Goal: Information Seeking & Learning: Learn about a topic

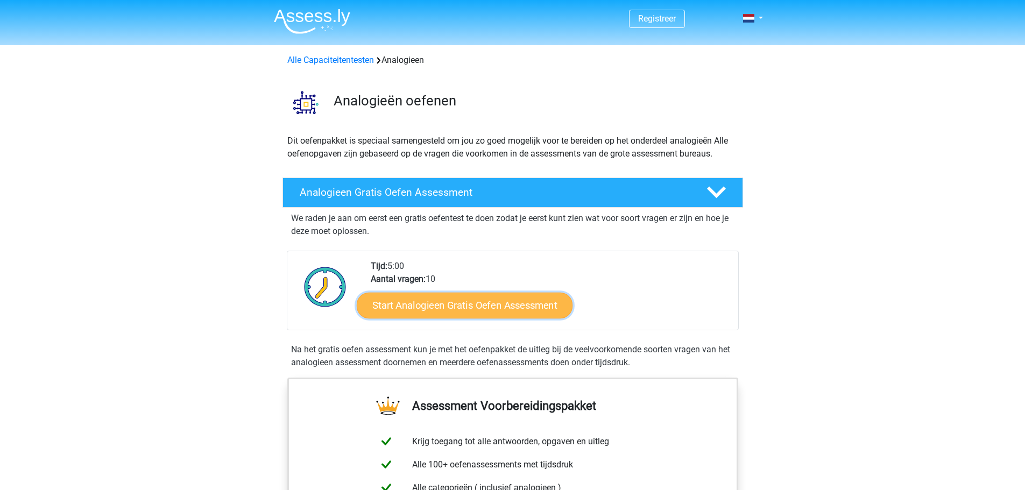
click at [453, 303] on link "Start Analogieen Gratis Oefen Assessment" at bounding box center [465, 305] width 216 height 26
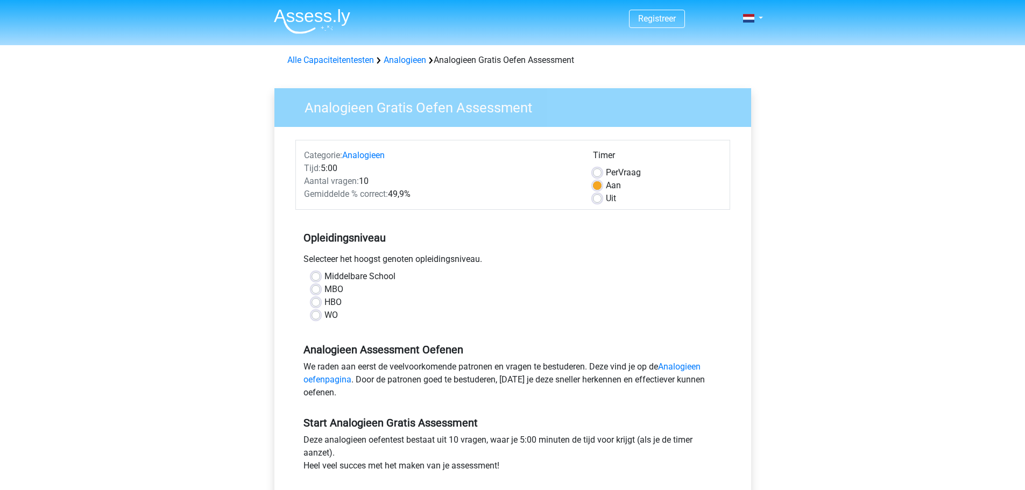
click at [324, 316] on label "WO" at bounding box center [330, 315] width 13 height 13
click at [318, 316] on input "WO" at bounding box center [316, 314] width 9 height 11
radio input "true"
click at [312, 270] on input "Middelbare School" at bounding box center [316, 275] width 9 height 11
radio input "true"
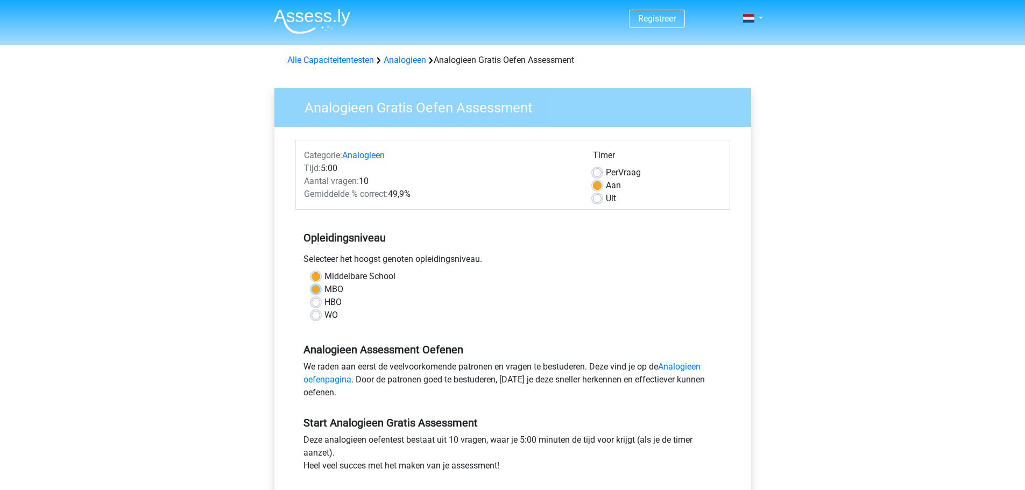
click at [312, 283] on input "MBO" at bounding box center [316, 288] width 9 height 11
radio input "true"
click at [326, 381] on link "Analogieen oefenpagina" at bounding box center [501, 373] width 397 height 23
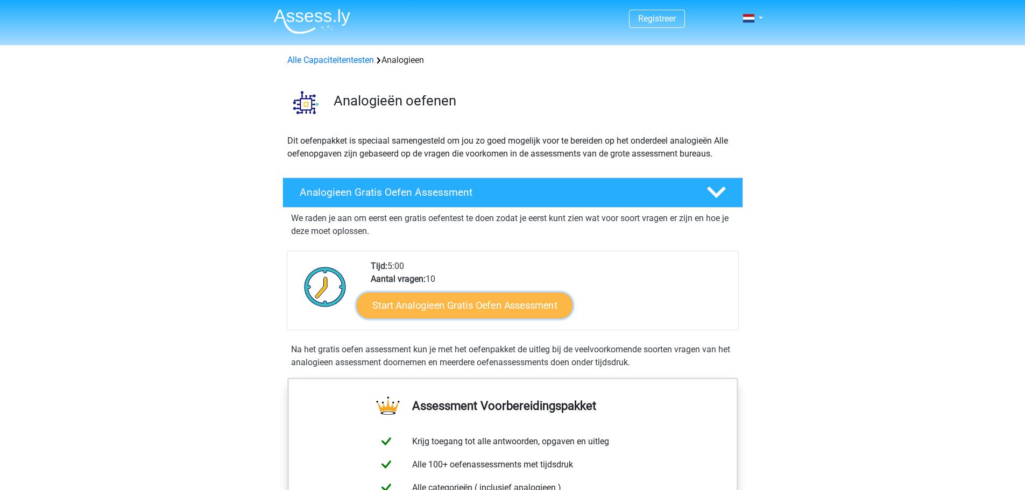
click at [449, 302] on link "Start Analogieen Gratis Oefen Assessment" at bounding box center [465, 305] width 216 height 26
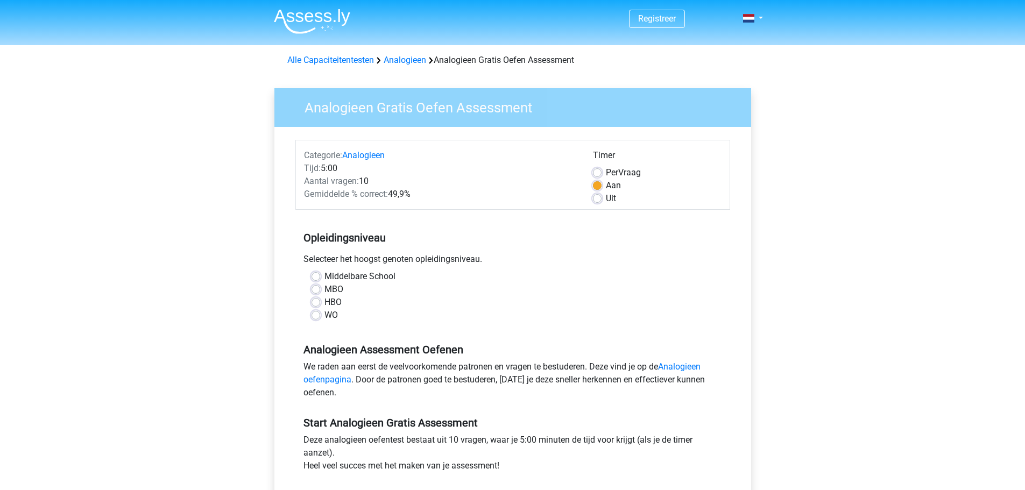
click at [324, 313] on label "WO" at bounding box center [330, 315] width 13 height 13
click at [320, 313] on input "WO" at bounding box center [316, 314] width 9 height 11
radio input "true"
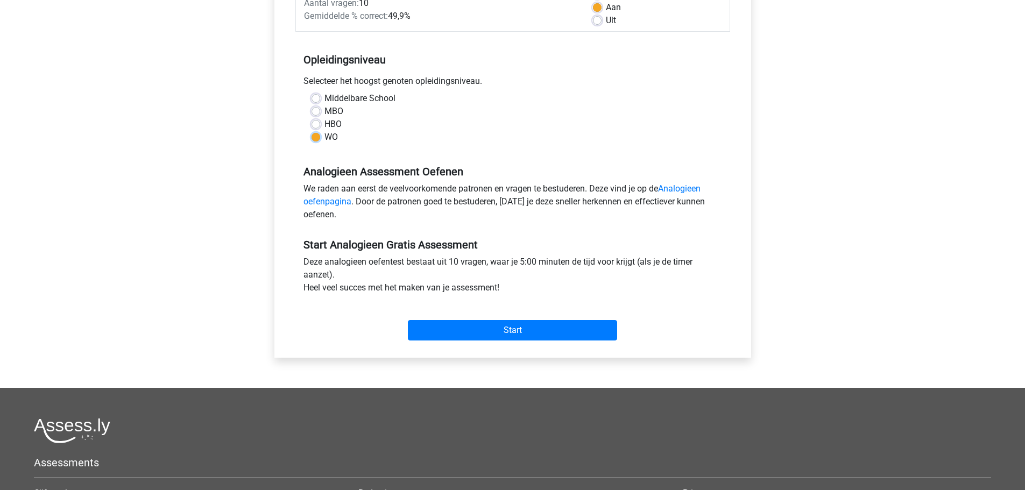
scroll to position [180, 0]
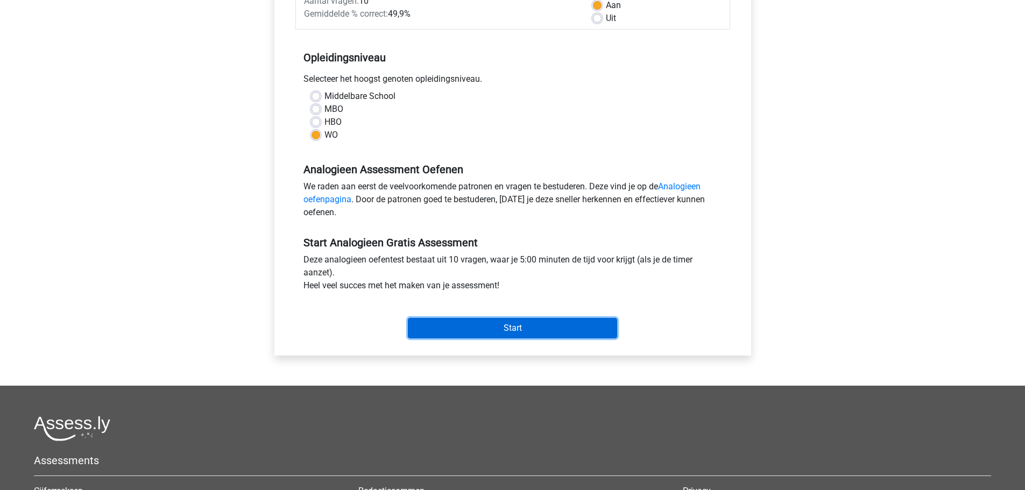
click at [523, 324] on input "Start" at bounding box center [512, 328] width 209 height 20
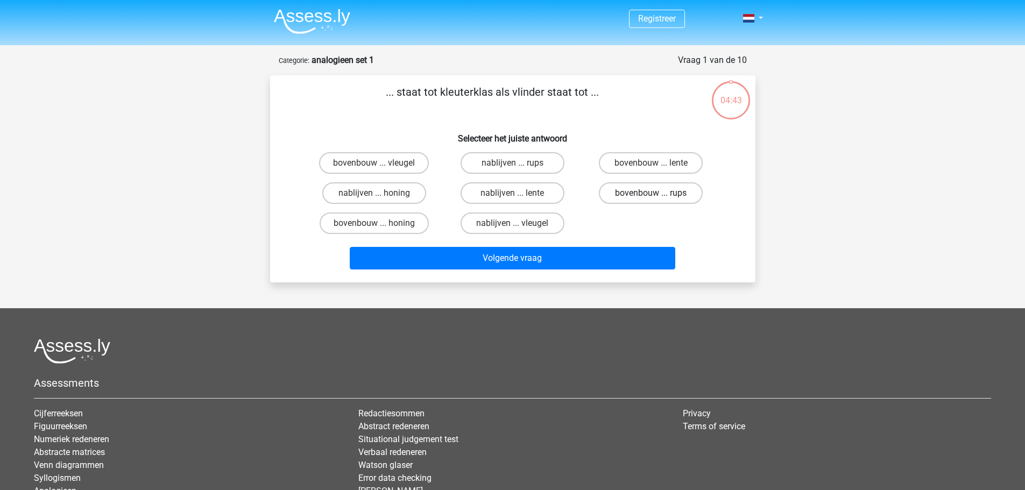
click at [646, 196] on label "bovenbouw ... rups" at bounding box center [651, 193] width 104 height 22
click at [651, 196] on input "bovenbouw ... rups" at bounding box center [654, 196] width 7 height 7
radio input "true"
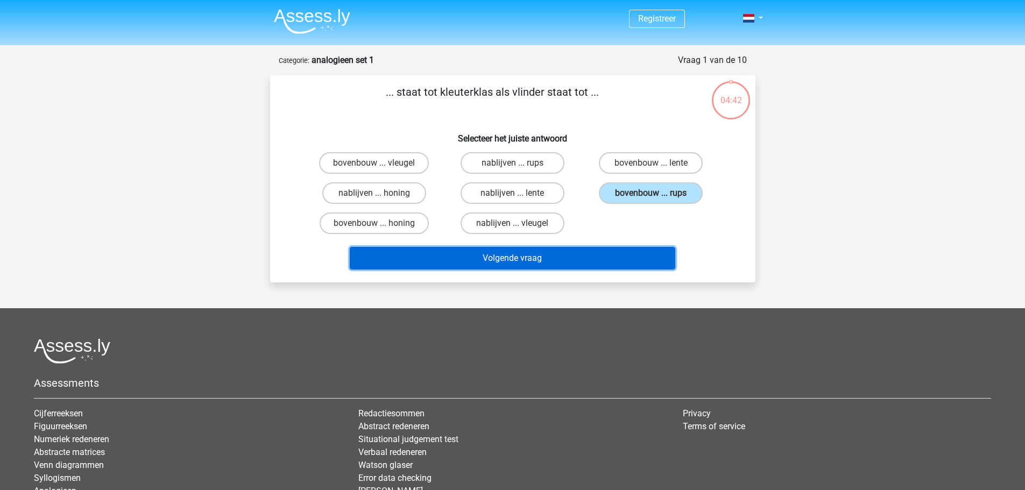
click at [553, 253] on button "Volgende vraag" at bounding box center [513, 258] width 326 height 23
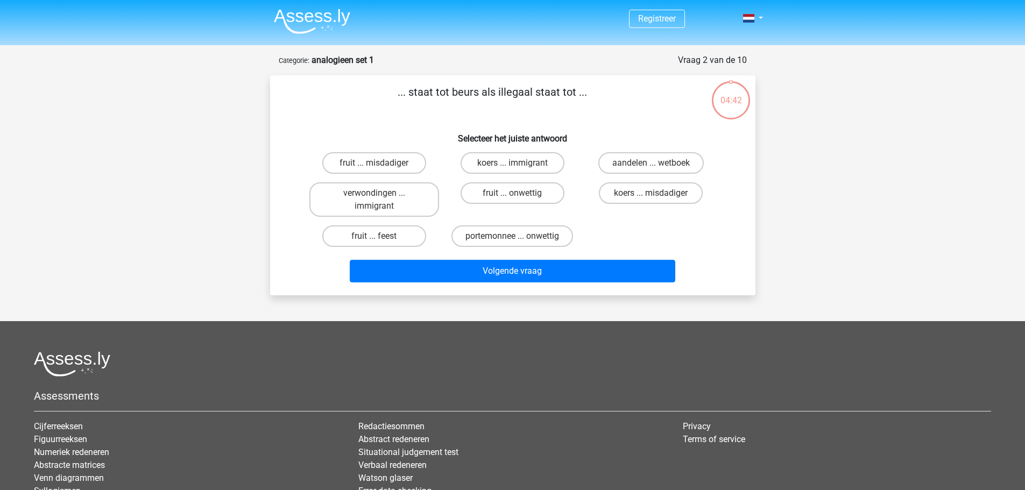
scroll to position [54, 0]
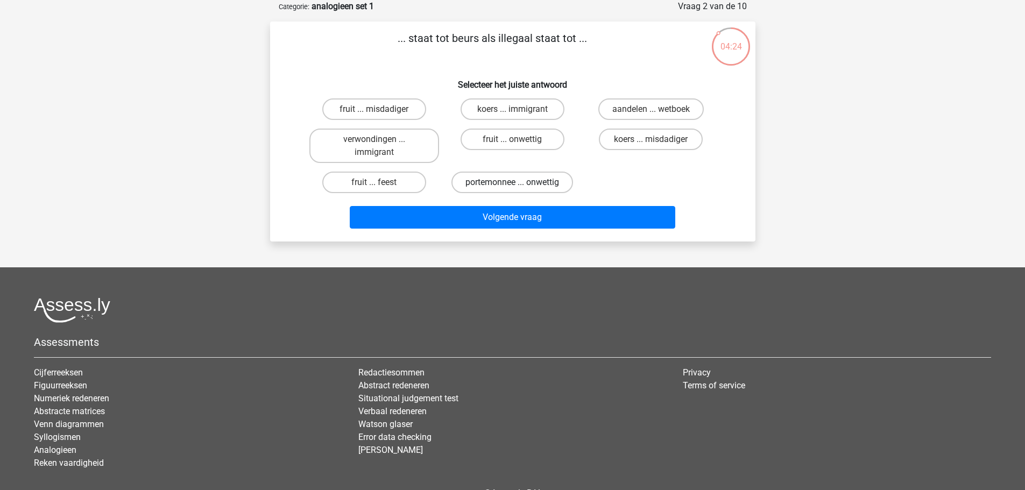
click at [531, 186] on label "portemonnee ... onwettig" at bounding box center [512, 183] width 122 height 22
click at [519, 186] on input "portemonnee ... onwettig" at bounding box center [515, 185] width 7 height 7
radio input "true"
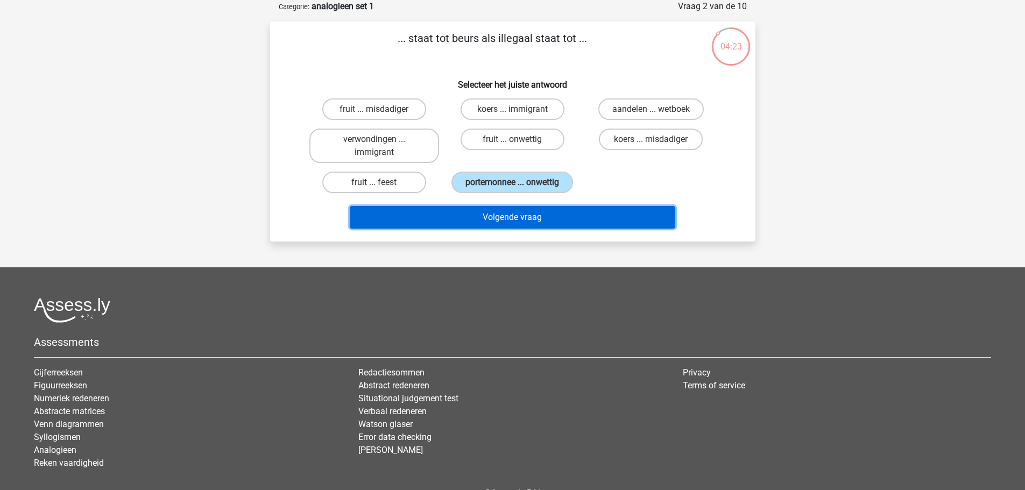
click at [524, 217] on button "Volgende vraag" at bounding box center [513, 217] width 326 height 23
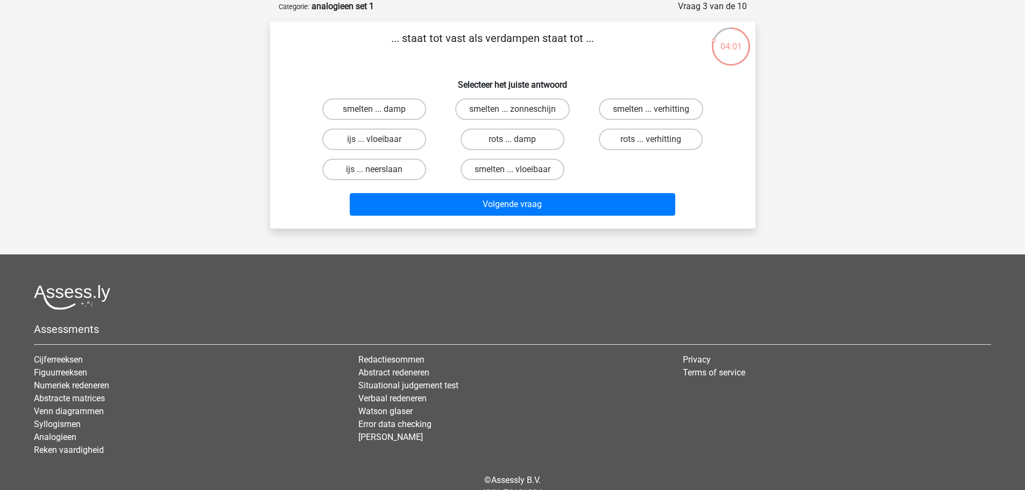
click at [515, 140] on input "rots ... damp" at bounding box center [515, 142] width 7 height 7
radio input "true"
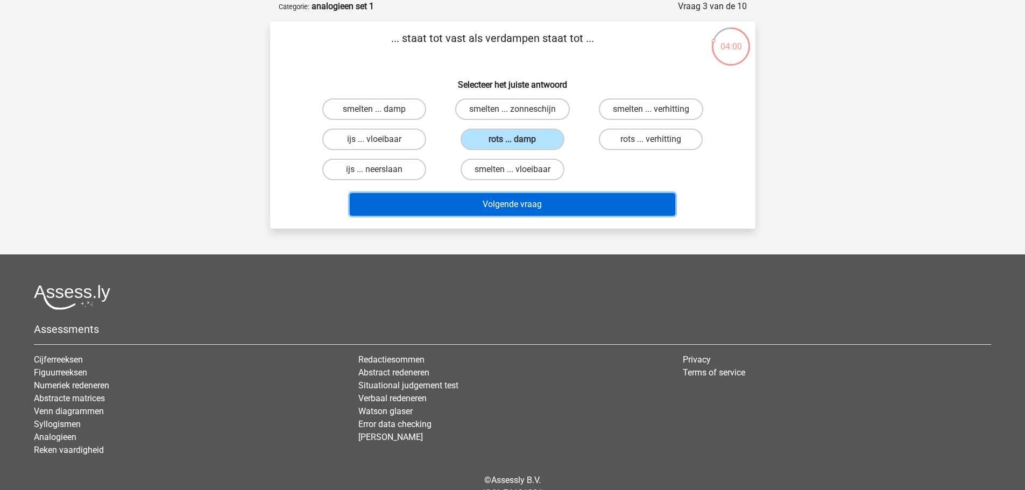
click at [525, 202] on button "Volgende vraag" at bounding box center [513, 204] width 326 height 23
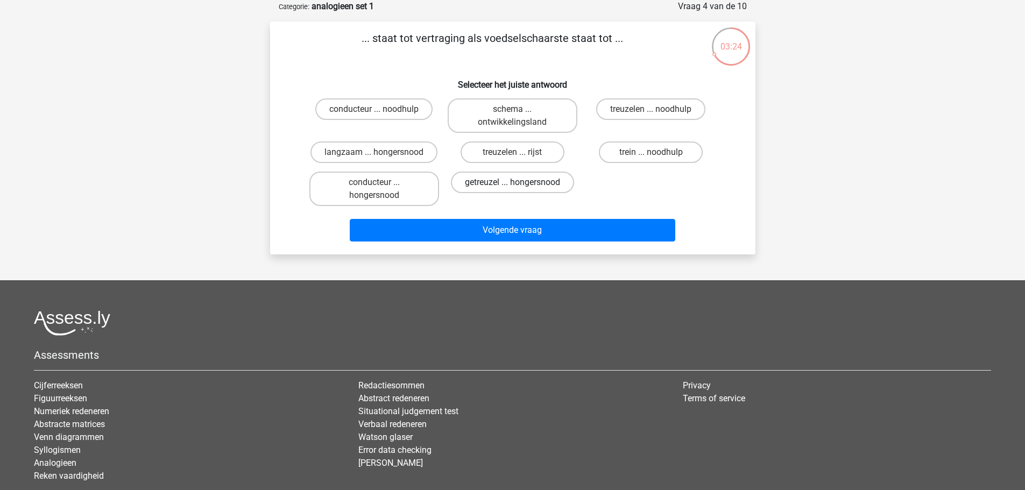
click at [525, 179] on label "getreuzel ... hongersnood" at bounding box center [512, 183] width 123 height 22
click at [519, 182] on input "getreuzel ... hongersnood" at bounding box center [515, 185] width 7 height 7
radio input "true"
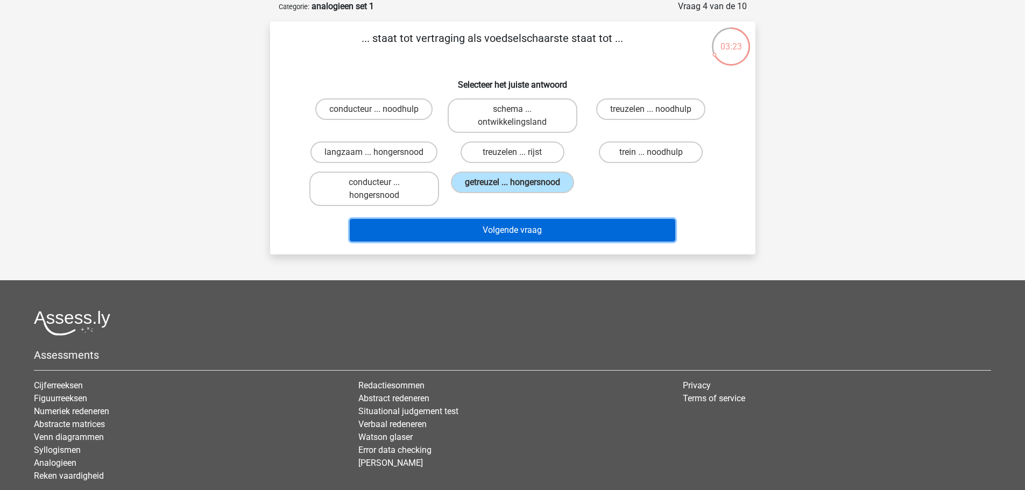
click at [510, 234] on button "Volgende vraag" at bounding box center [513, 230] width 326 height 23
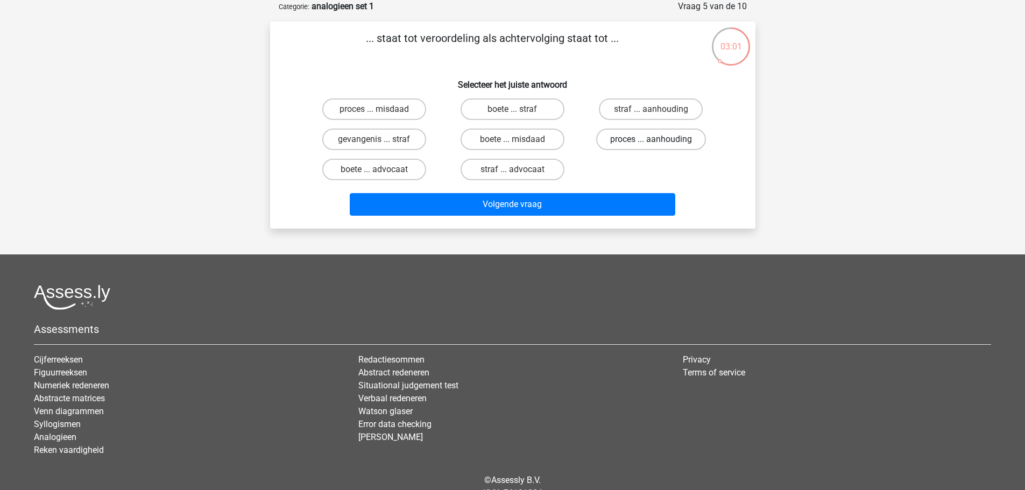
click at [640, 142] on label "proces ... aanhouding" at bounding box center [651, 140] width 110 height 22
click at [651, 142] on input "proces ... aanhouding" at bounding box center [654, 142] width 7 height 7
radio input "true"
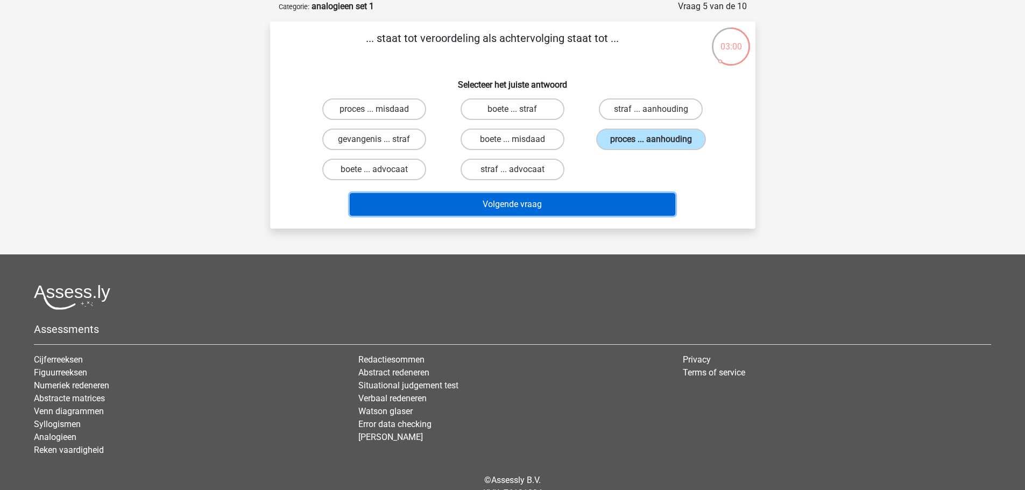
click at [507, 204] on button "Volgende vraag" at bounding box center [513, 204] width 326 height 23
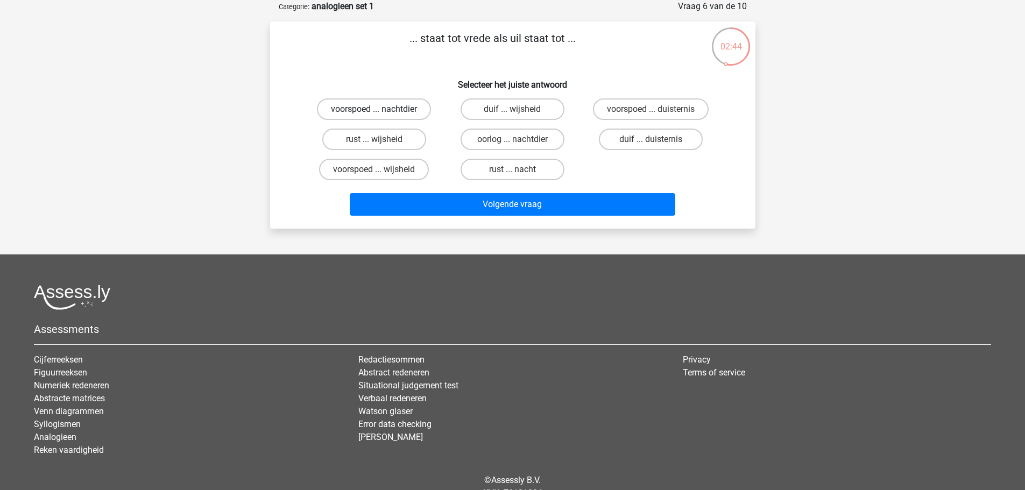
click at [395, 108] on label "voorspoed ... nachtdier" at bounding box center [374, 109] width 114 height 22
click at [381, 109] on input "voorspoed ... nachtdier" at bounding box center [377, 112] width 7 height 7
radio input "true"
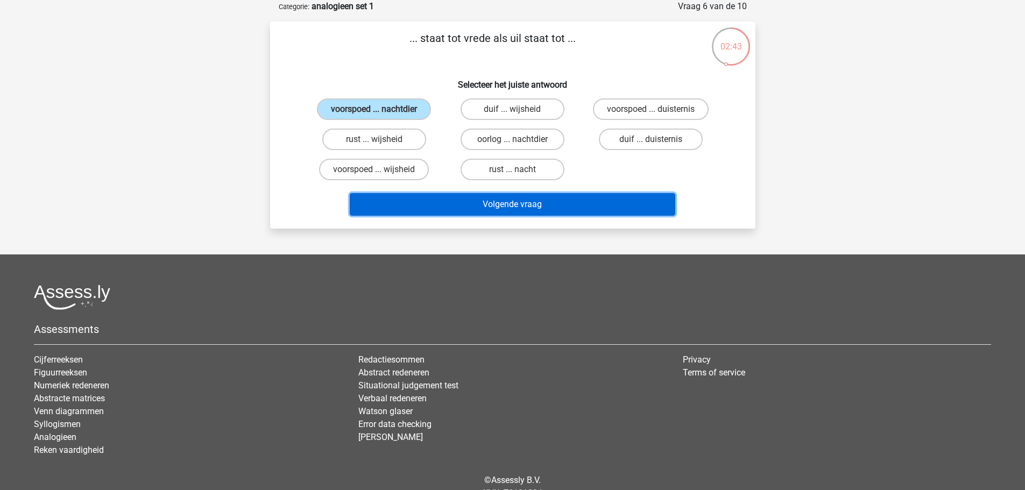
click at [514, 204] on button "Volgende vraag" at bounding box center [513, 204] width 326 height 23
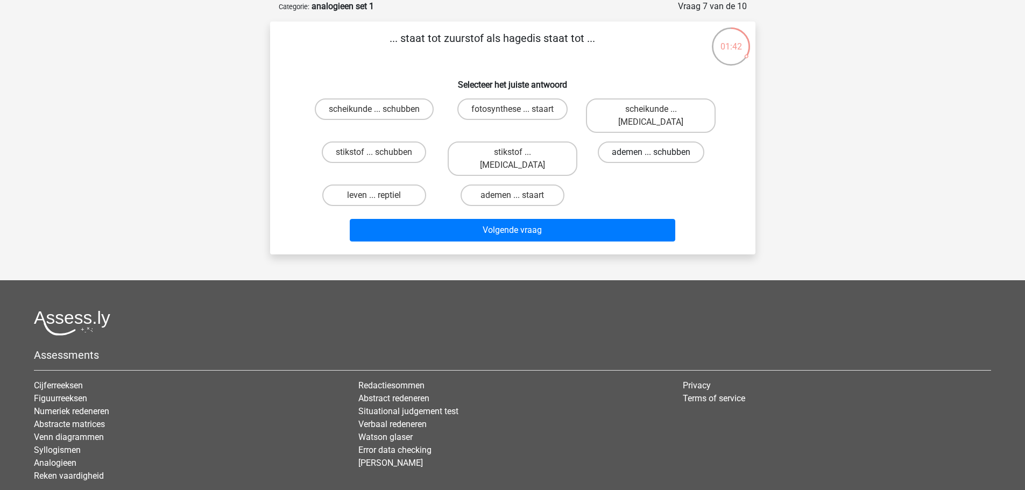
click at [638, 142] on label "ademen ... schubben" at bounding box center [651, 153] width 107 height 22
click at [651, 152] on input "ademen ... schubben" at bounding box center [654, 155] width 7 height 7
radio input "true"
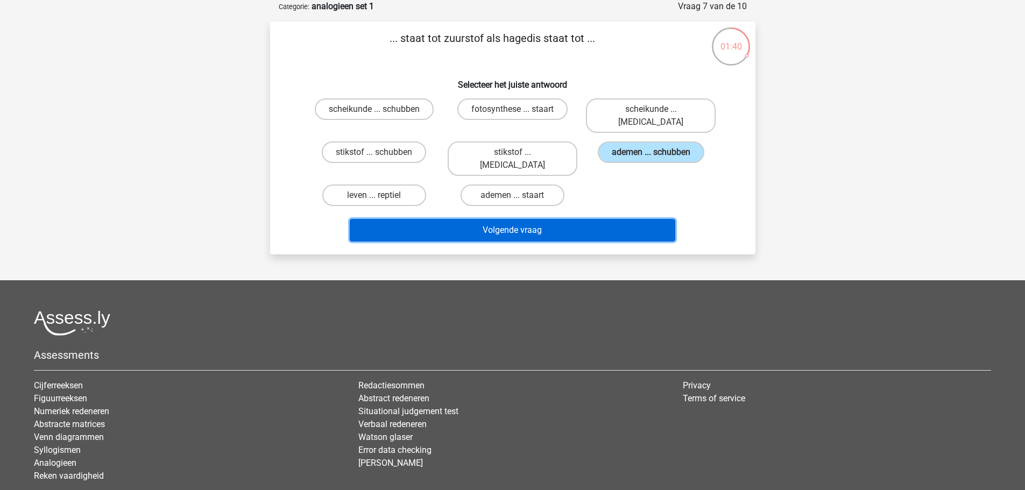
click at [545, 219] on button "Volgende vraag" at bounding box center [513, 230] width 326 height 23
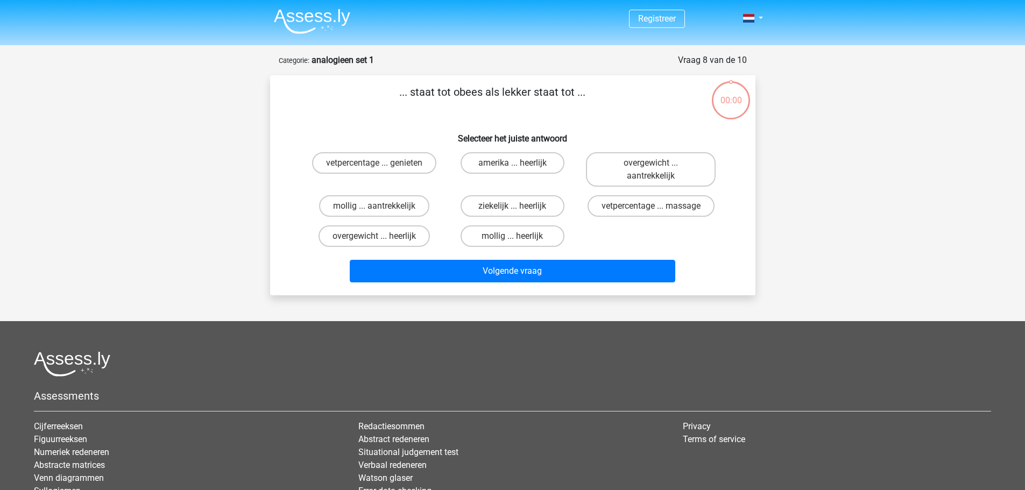
scroll to position [54, 0]
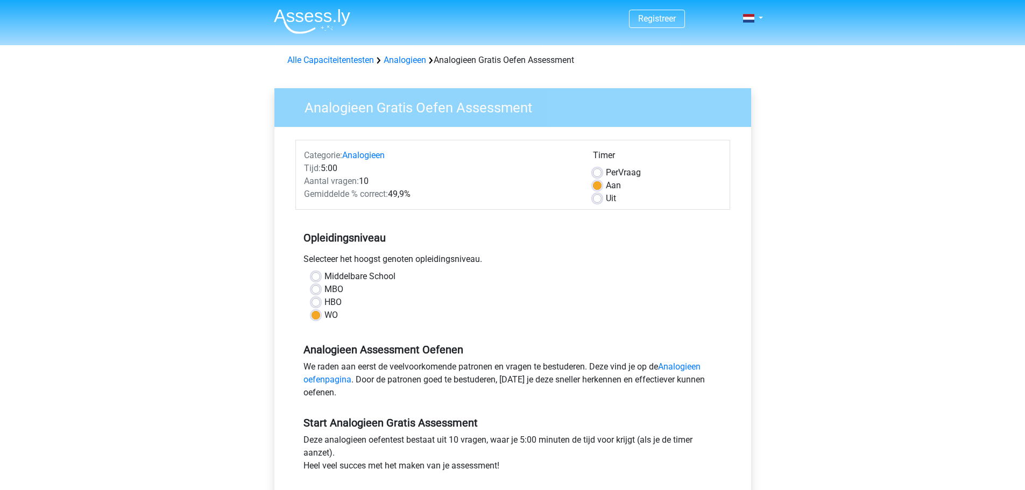
scroll to position [180, 0]
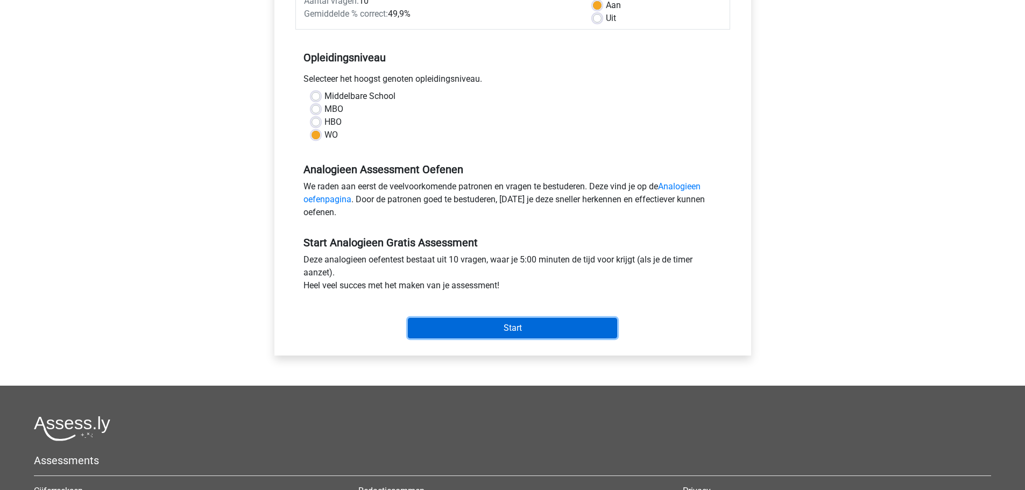
click at [491, 330] on input "Start" at bounding box center [512, 328] width 209 height 20
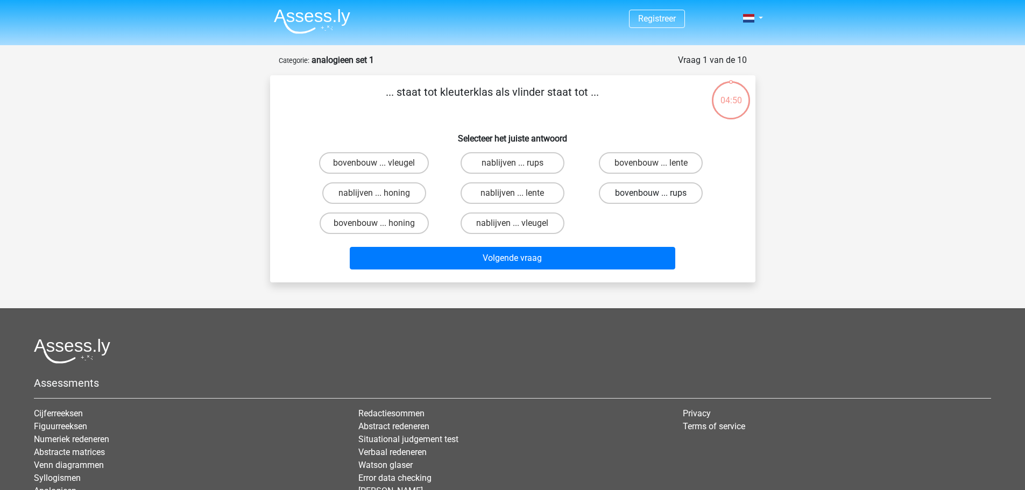
click at [656, 190] on label "bovenbouw ... rups" at bounding box center [651, 193] width 104 height 22
click at [656, 193] on input "bovenbouw ... rups" at bounding box center [654, 196] width 7 height 7
radio input "true"
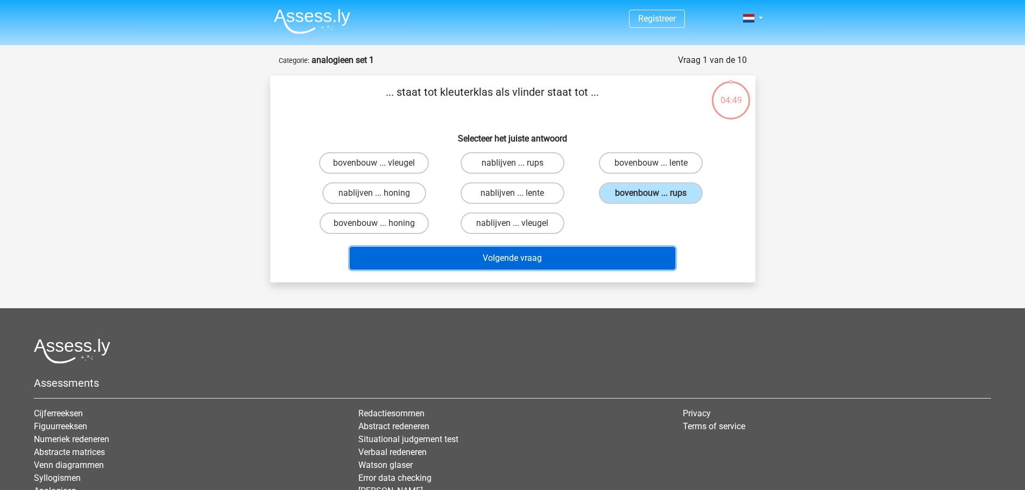
click at [531, 258] on button "Volgende vraag" at bounding box center [513, 258] width 326 height 23
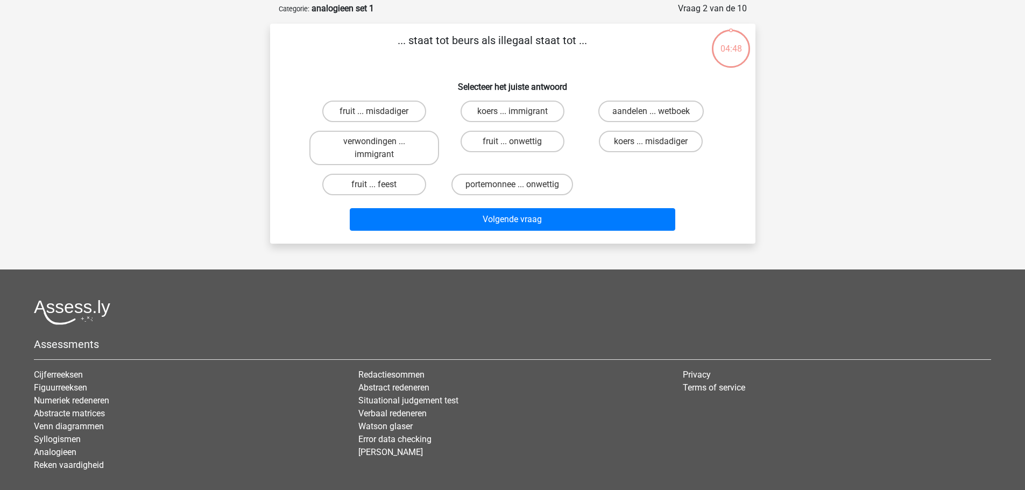
scroll to position [54, 0]
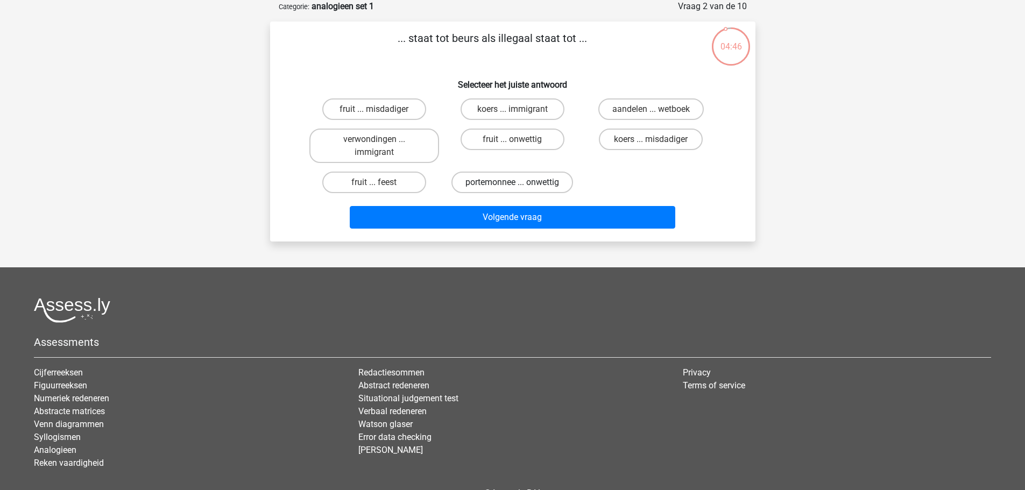
click at [533, 183] on label "portemonnee ... onwettig" at bounding box center [512, 183] width 122 height 22
click at [519, 183] on input "portemonnee ... onwettig" at bounding box center [515, 185] width 7 height 7
radio input "true"
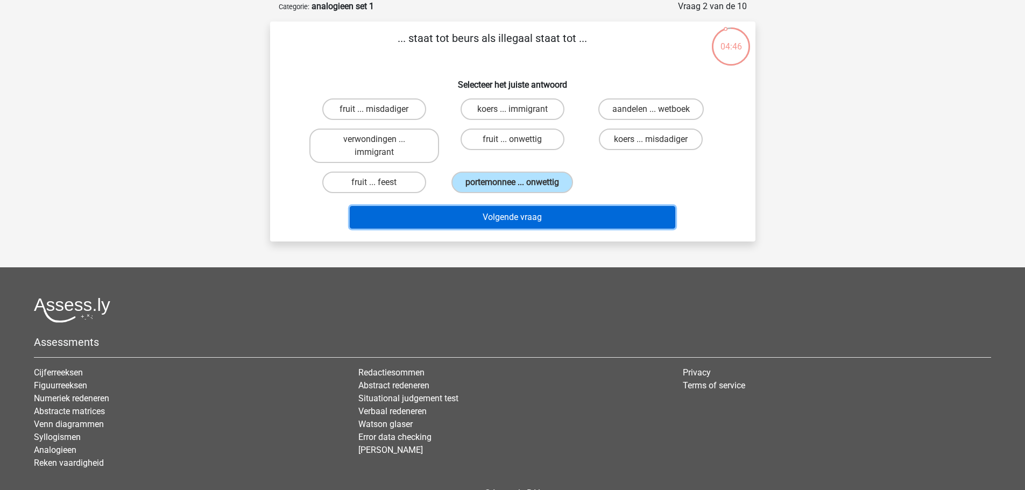
click at [524, 210] on button "Volgende vraag" at bounding box center [513, 217] width 326 height 23
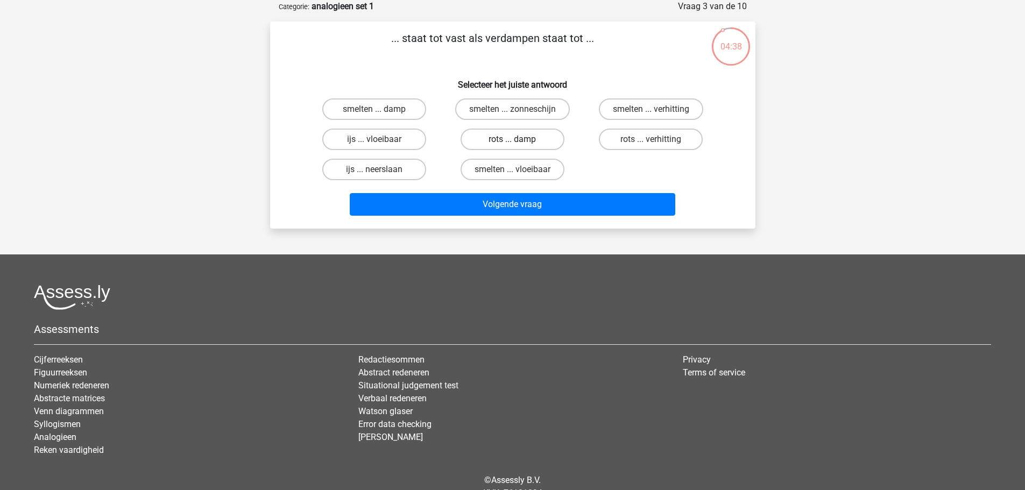
click at [511, 136] on label "rots ... damp" at bounding box center [513, 140] width 104 height 22
click at [512, 139] on input "rots ... damp" at bounding box center [515, 142] width 7 height 7
radio input "true"
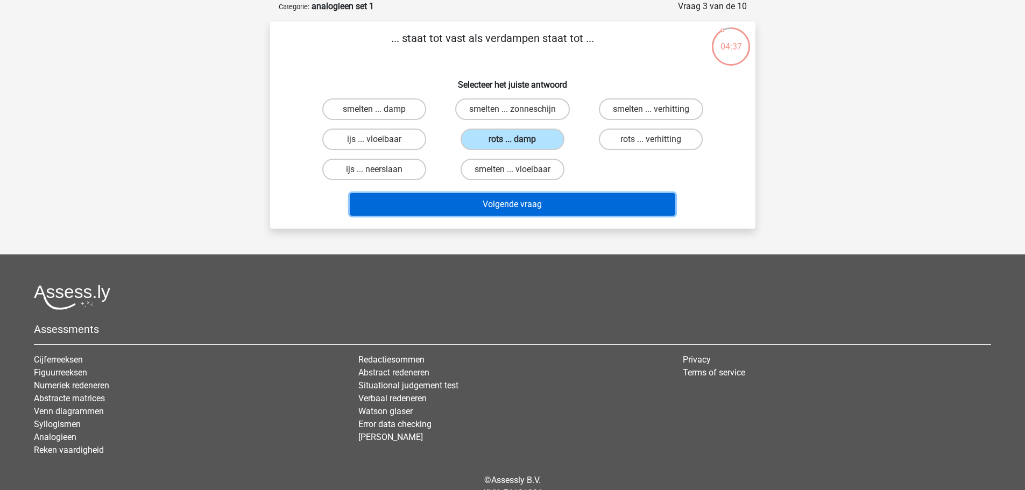
click at [503, 204] on button "Volgende vraag" at bounding box center [513, 204] width 326 height 23
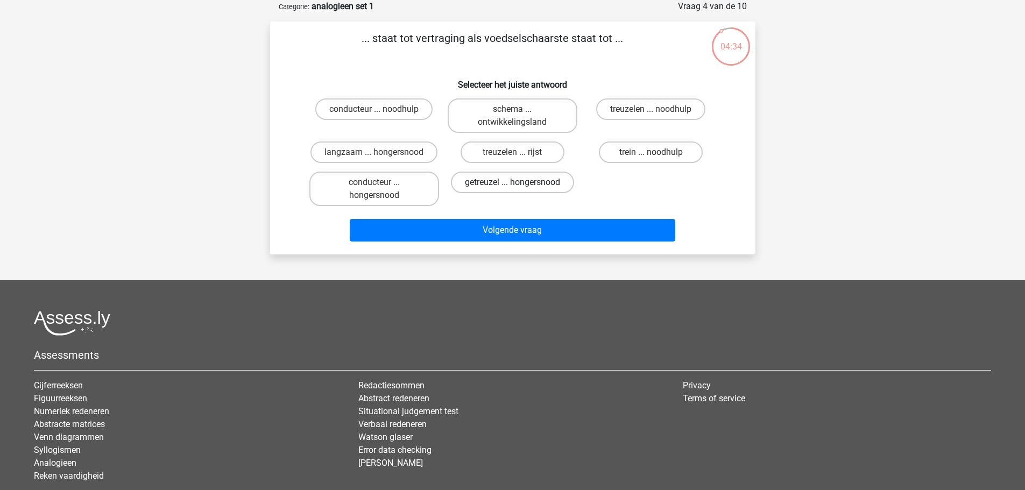
click at [507, 181] on label "getreuzel ... hongersnood" at bounding box center [512, 183] width 123 height 22
click at [512, 182] on input "getreuzel ... hongersnood" at bounding box center [515, 185] width 7 height 7
radio input "true"
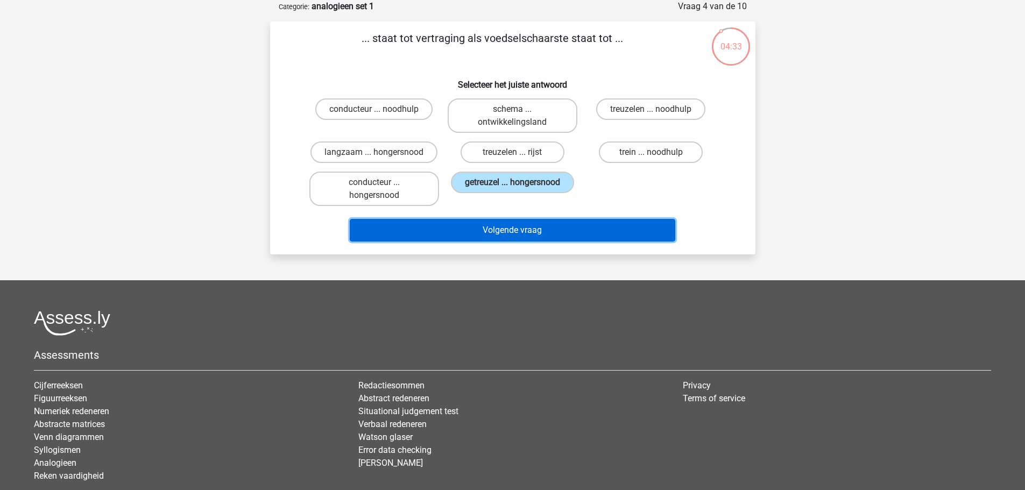
click at [505, 221] on button "Volgende vraag" at bounding box center [513, 230] width 326 height 23
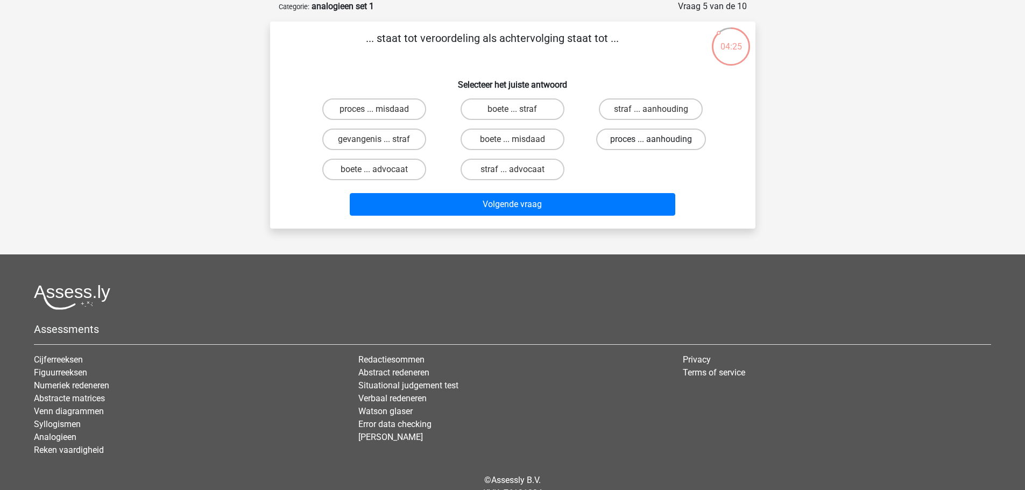
click at [635, 139] on label "proces ... aanhouding" at bounding box center [651, 140] width 110 height 22
click at [651, 139] on input "proces ... aanhouding" at bounding box center [654, 142] width 7 height 7
radio input "true"
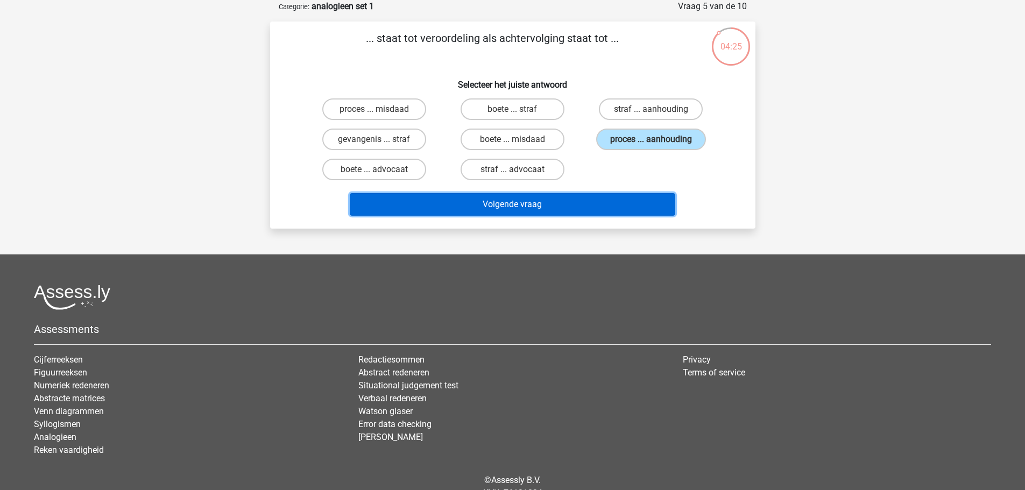
click at [541, 201] on button "Volgende vraag" at bounding box center [513, 204] width 326 height 23
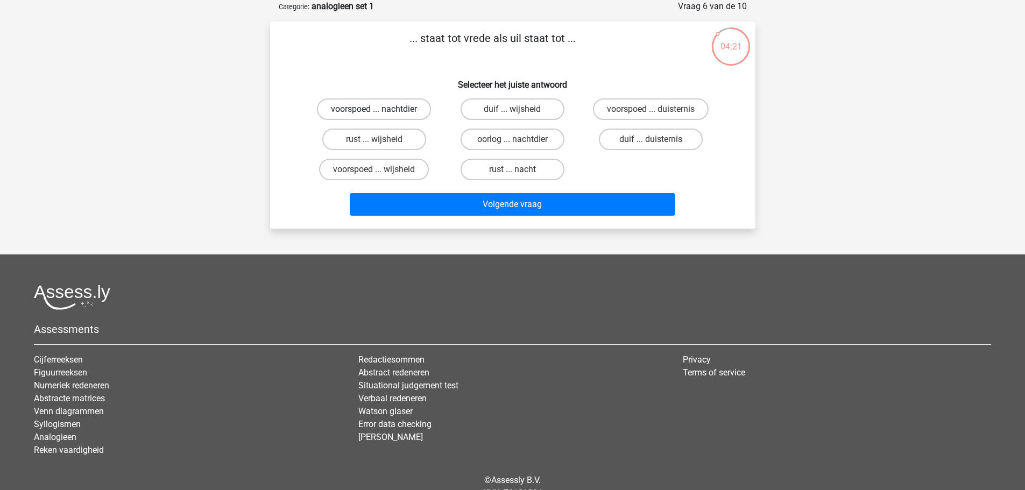
click at [383, 108] on label "voorspoed ... nachtdier" at bounding box center [374, 109] width 114 height 22
click at [381, 109] on input "voorspoed ... nachtdier" at bounding box center [377, 112] width 7 height 7
radio input "true"
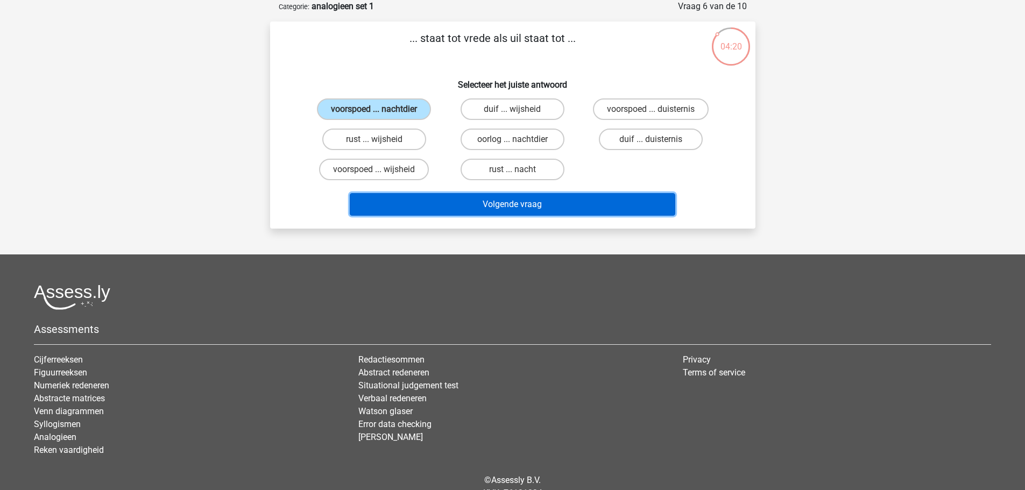
click at [534, 204] on button "Volgende vraag" at bounding box center [513, 204] width 326 height 23
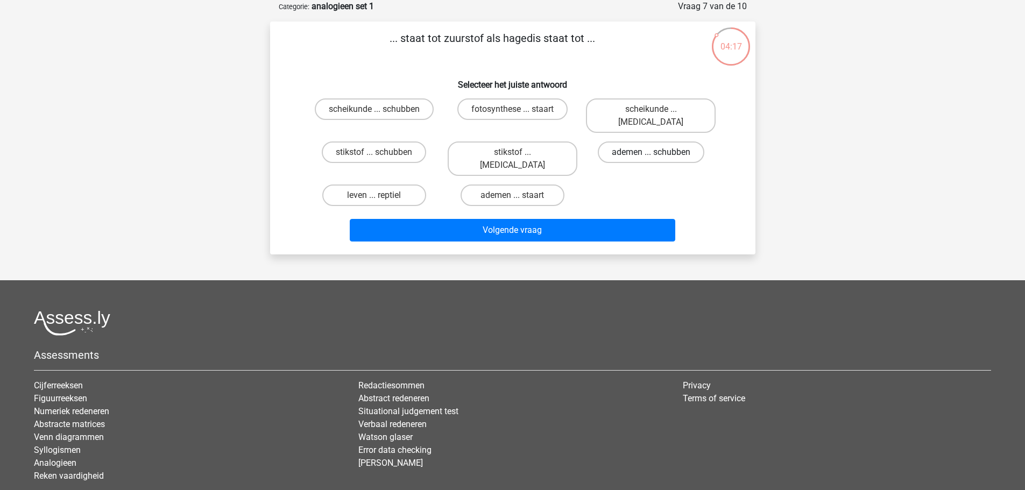
click at [637, 142] on label "ademen ... schubben" at bounding box center [651, 153] width 107 height 22
click at [651, 152] on input "ademen ... schubben" at bounding box center [654, 155] width 7 height 7
radio input "true"
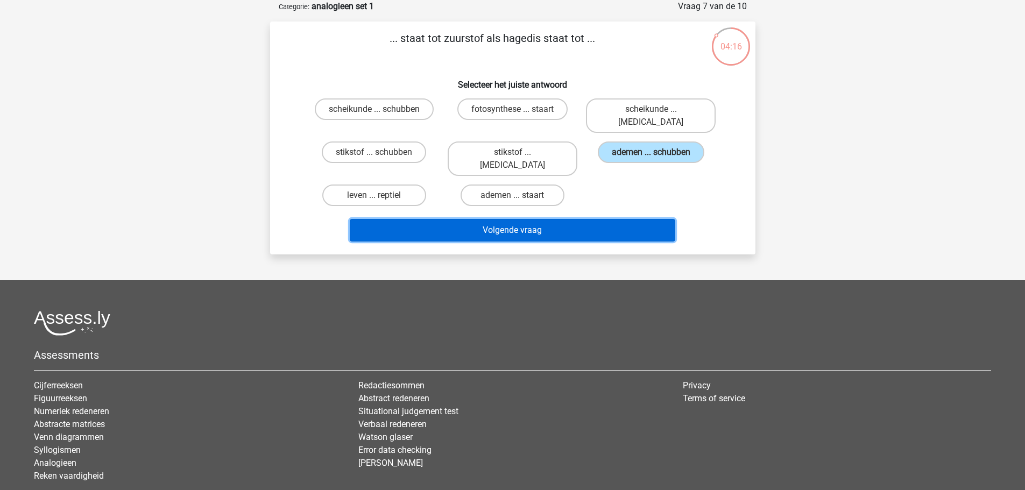
click at [557, 219] on button "Volgende vraag" at bounding box center [513, 230] width 326 height 23
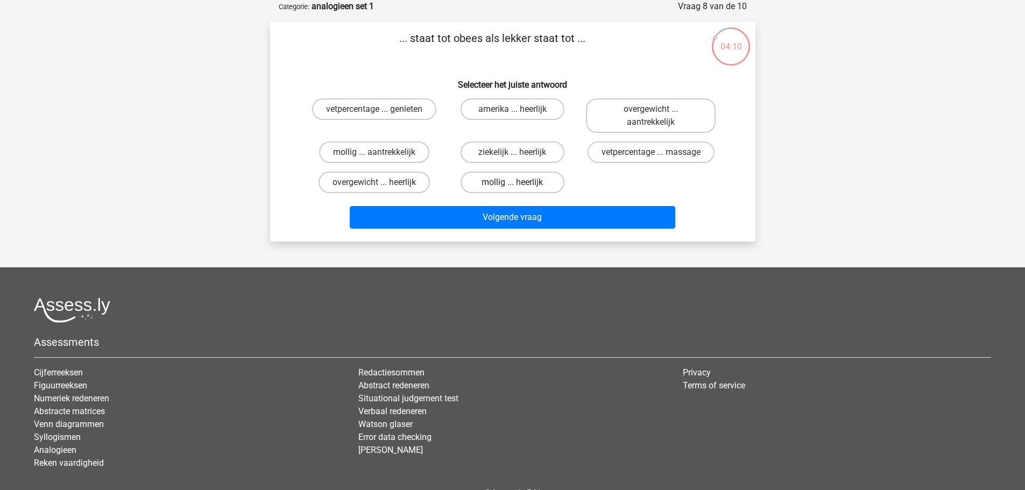
click at [511, 180] on label "mollig ... heerlijk" at bounding box center [513, 183] width 104 height 22
click at [512, 182] on input "mollig ... heerlijk" at bounding box center [515, 185] width 7 height 7
radio input "true"
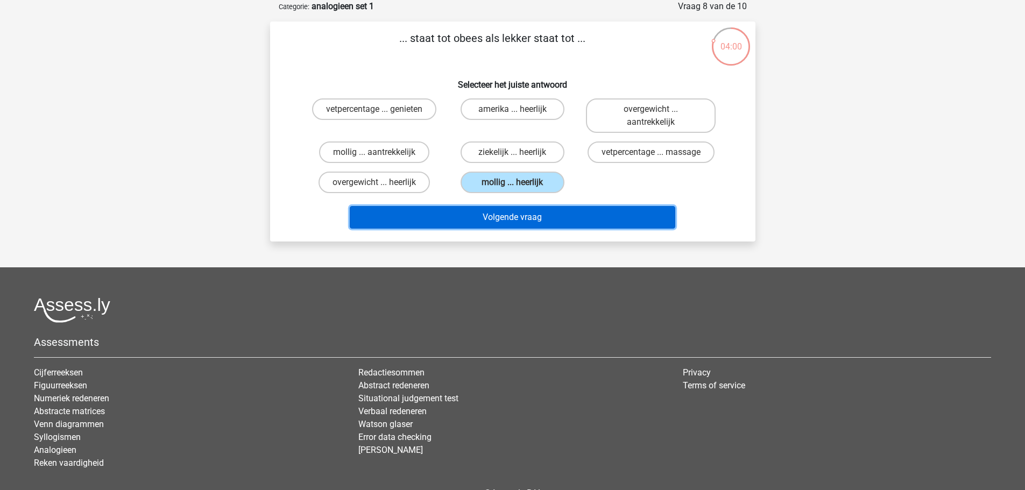
click at [501, 217] on button "Volgende vraag" at bounding box center [513, 217] width 326 height 23
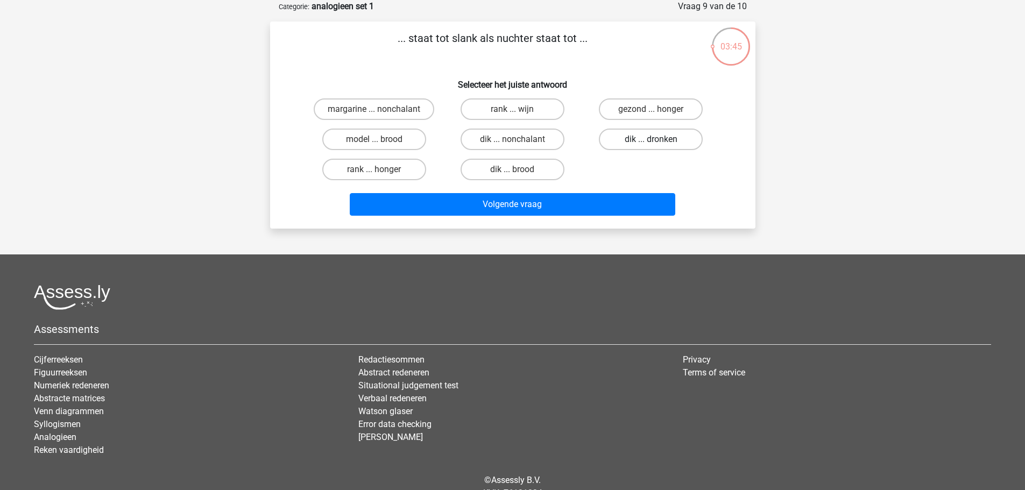
click at [649, 138] on label "dik ... dronken" at bounding box center [651, 140] width 104 height 22
click at [651, 139] on input "dik ... dronken" at bounding box center [654, 142] width 7 height 7
radio input "true"
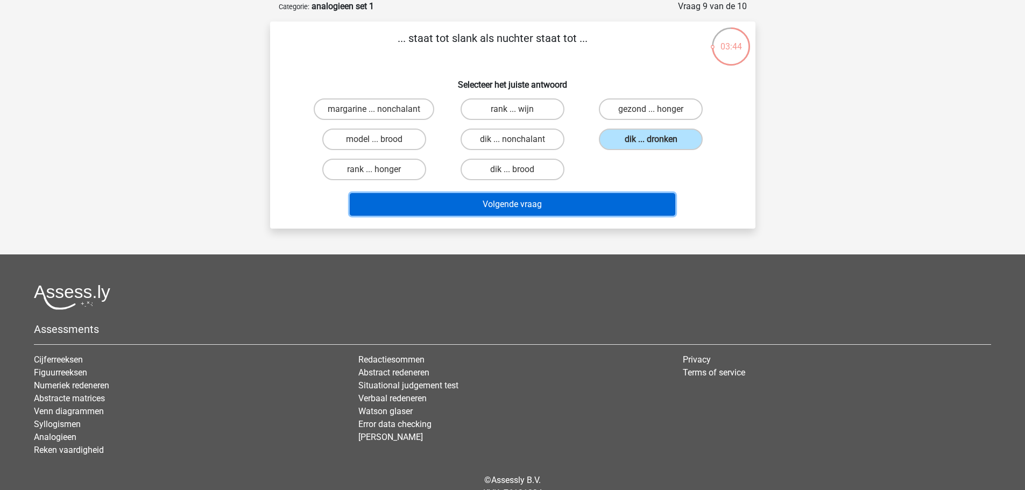
click at [537, 199] on button "Volgende vraag" at bounding box center [513, 204] width 326 height 23
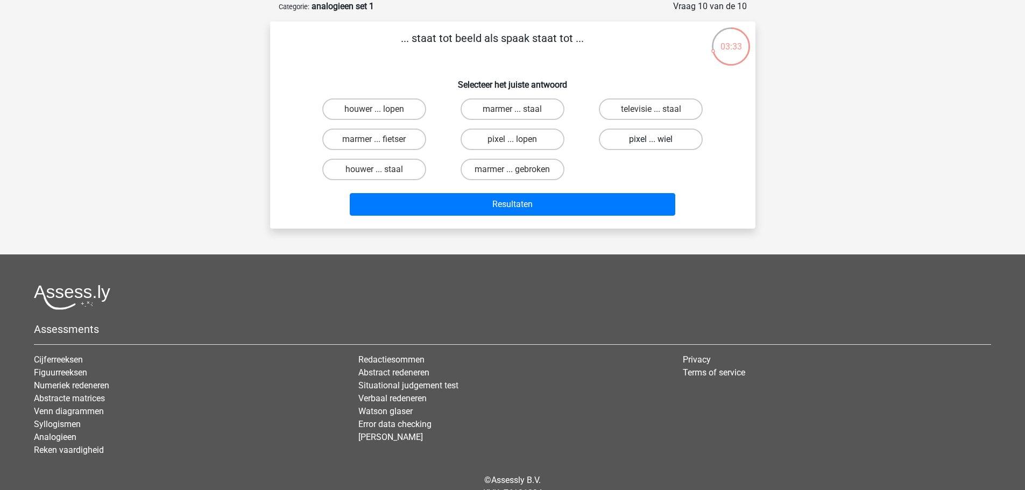
click at [660, 140] on label "pixel ... wiel" at bounding box center [651, 140] width 104 height 22
click at [658, 140] on input "pixel ... wiel" at bounding box center [654, 142] width 7 height 7
radio input "true"
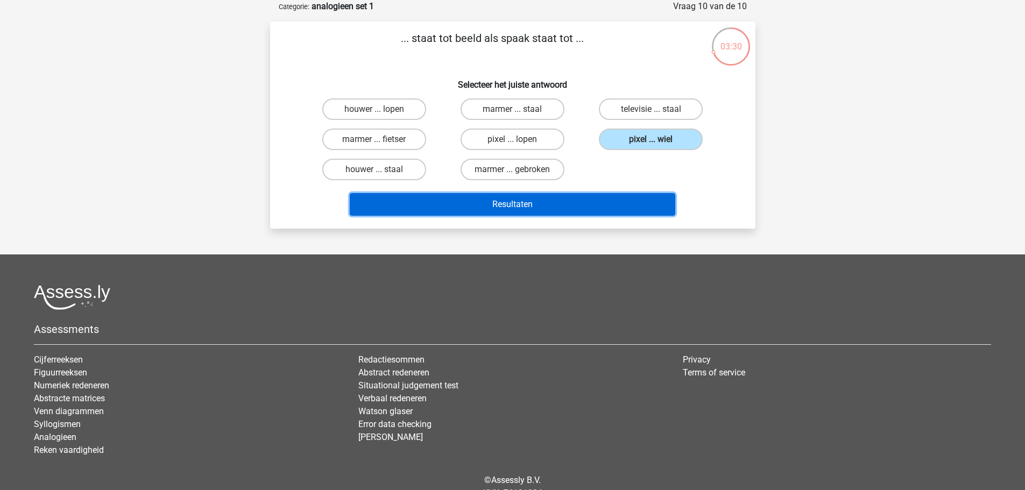
click at [522, 207] on button "Resultaten" at bounding box center [513, 204] width 326 height 23
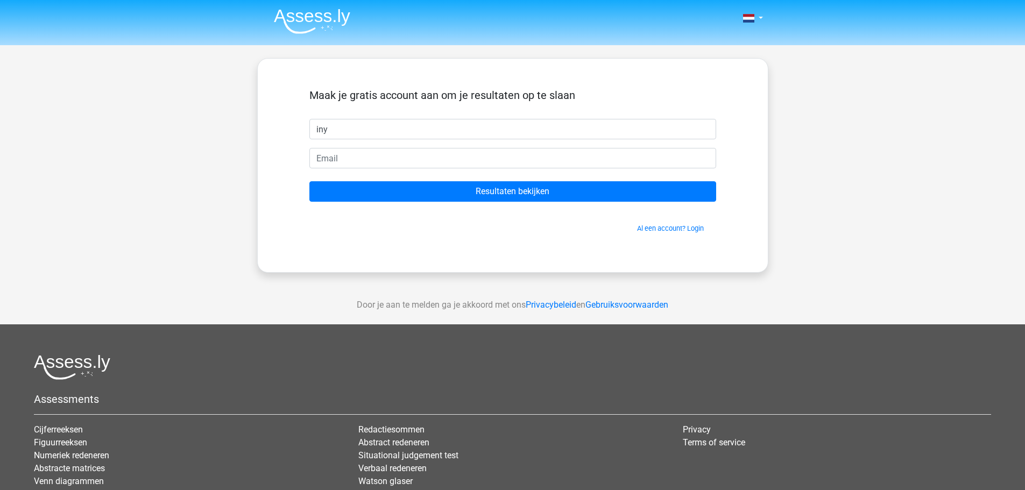
type input "iny"
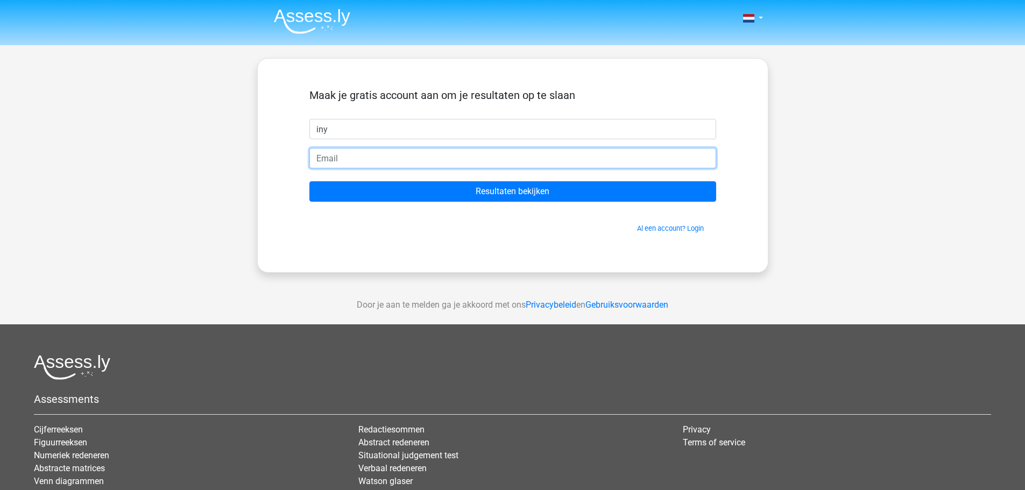
click at [475, 157] on input "email" at bounding box center [512, 158] width 407 height 20
type input "[EMAIL_ADDRESS][DOMAIN_NAME]"
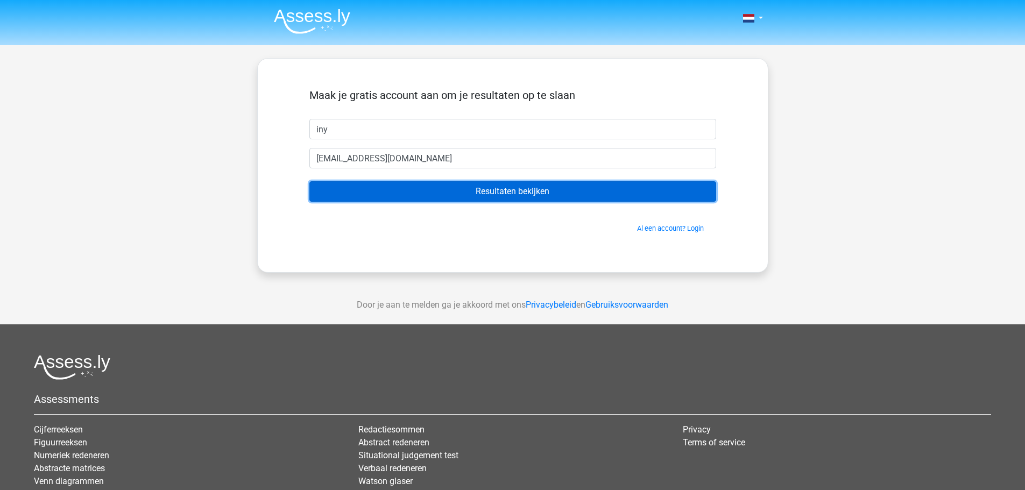
click at [506, 188] on input "Resultaten bekijken" at bounding box center [512, 191] width 407 height 20
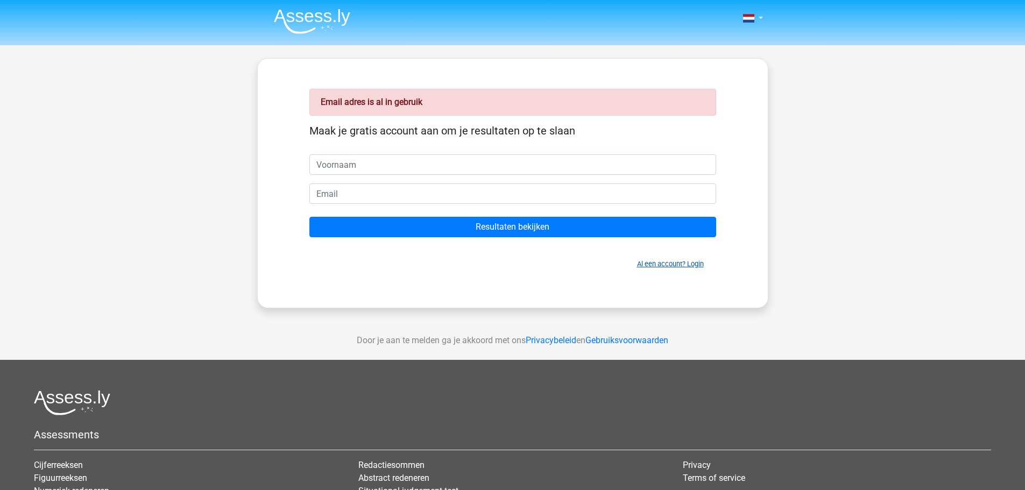
click at [700, 265] on link "Al een account? Login" at bounding box center [670, 264] width 67 height 8
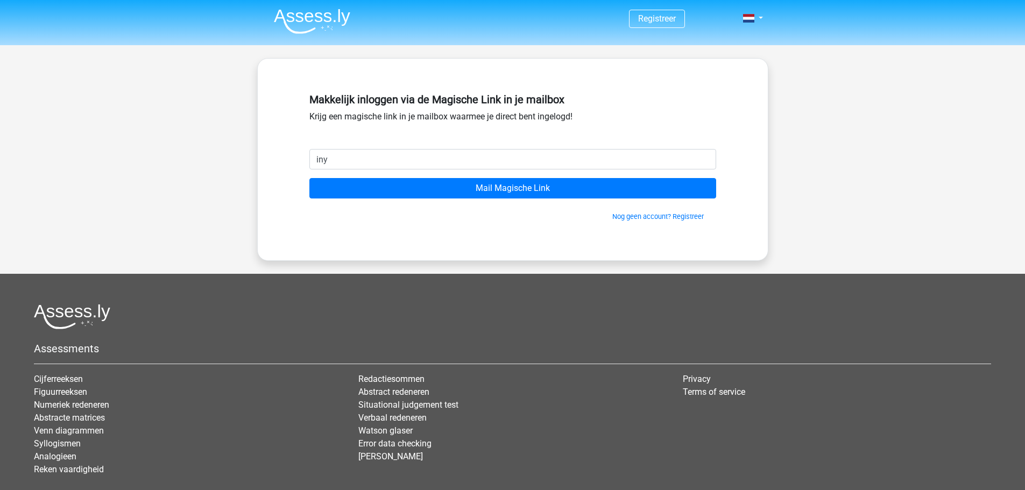
type input "[EMAIL_ADDRESS][DOMAIN_NAME]"
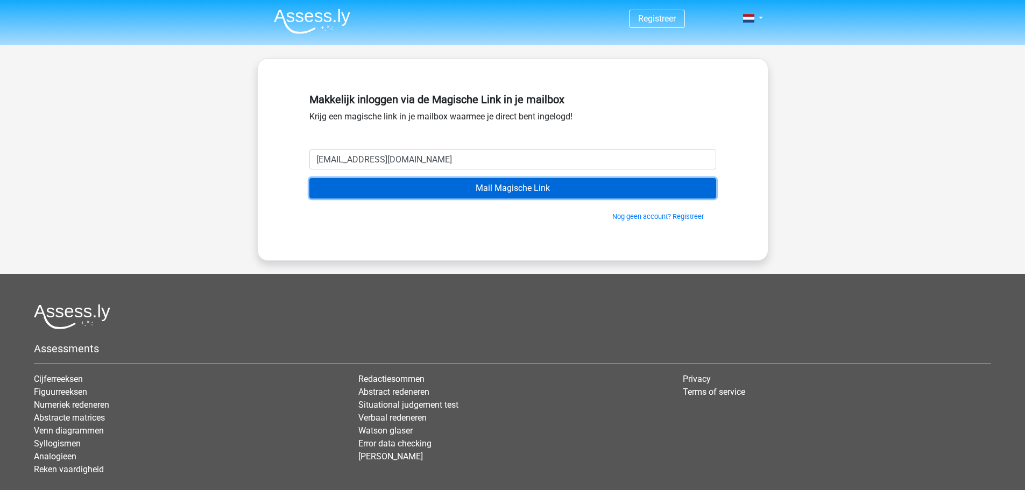
click at [484, 184] on input "Mail Magische Link" at bounding box center [512, 188] width 407 height 20
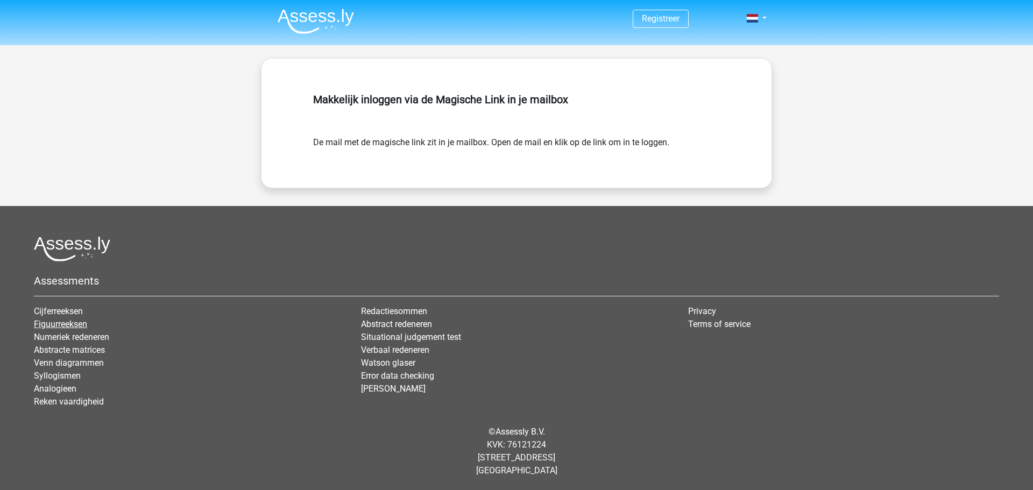
click at [58, 323] on link "Figuurreeksen" at bounding box center [60, 324] width 53 height 10
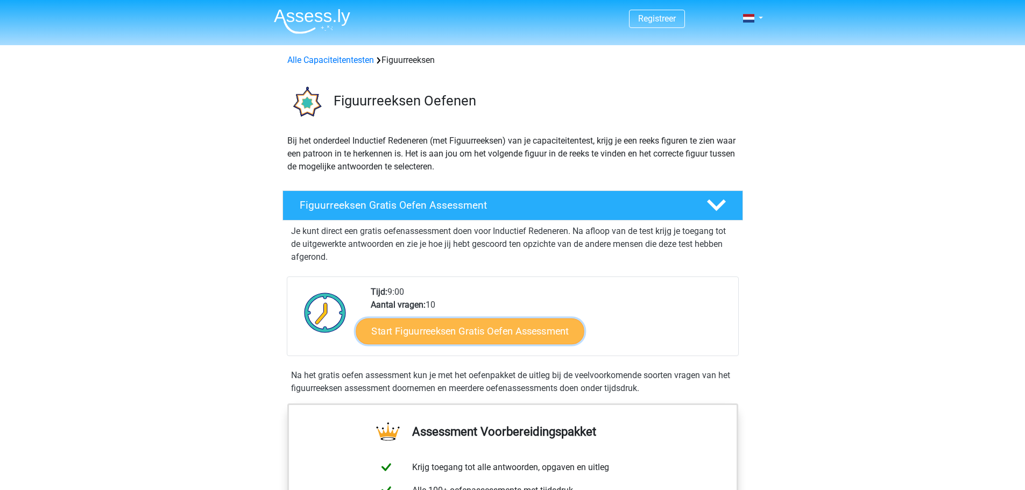
click at [477, 332] on link "Start Figuurreeksen Gratis Oefen Assessment" at bounding box center [470, 331] width 228 height 26
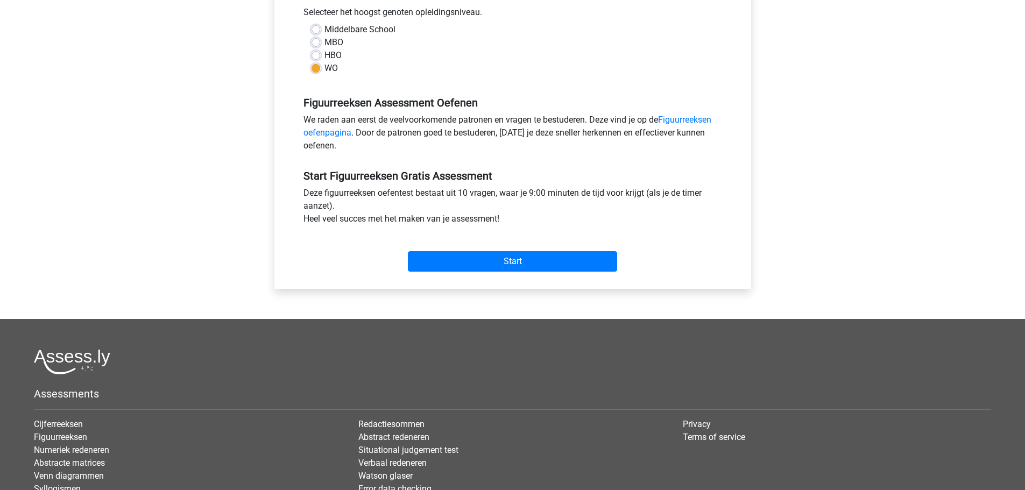
scroll to position [279, 0]
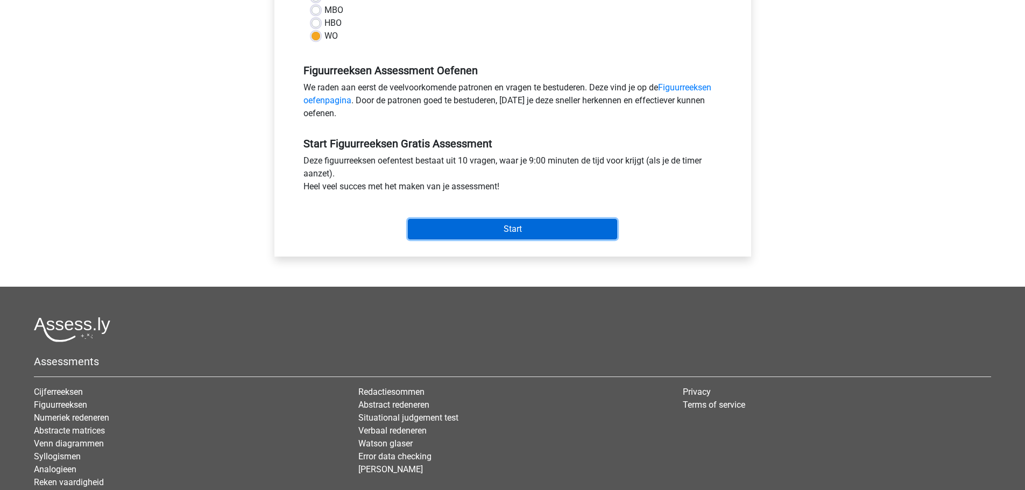
click at [493, 227] on input "Start" at bounding box center [512, 229] width 209 height 20
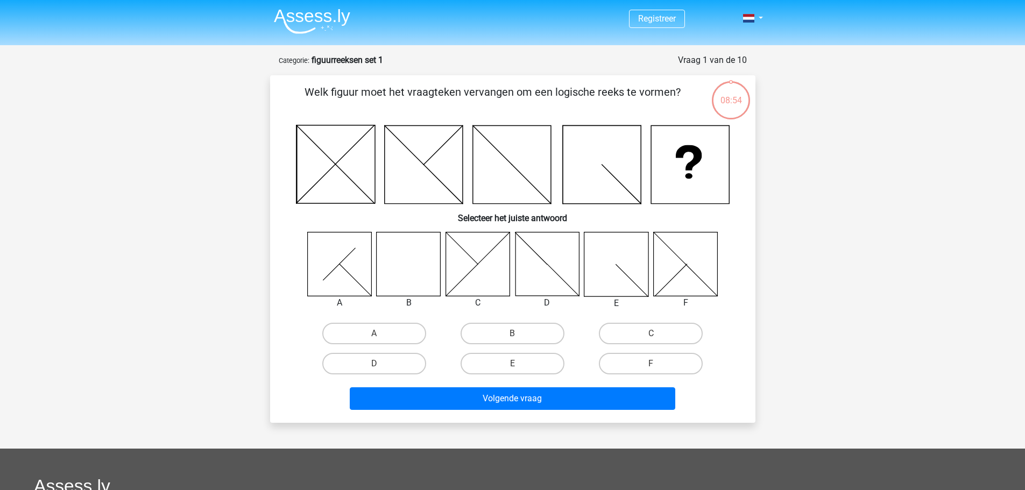
click at [414, 268] on icon at bounding box center [409, 264] width 64 height 64
click at [511, 329] on label "B" at bounding box center [513, 334] width 104 height 22
click at [512, 334] on input "B" at bounding box center [515, 337] width 7 height 7
radio input "true"
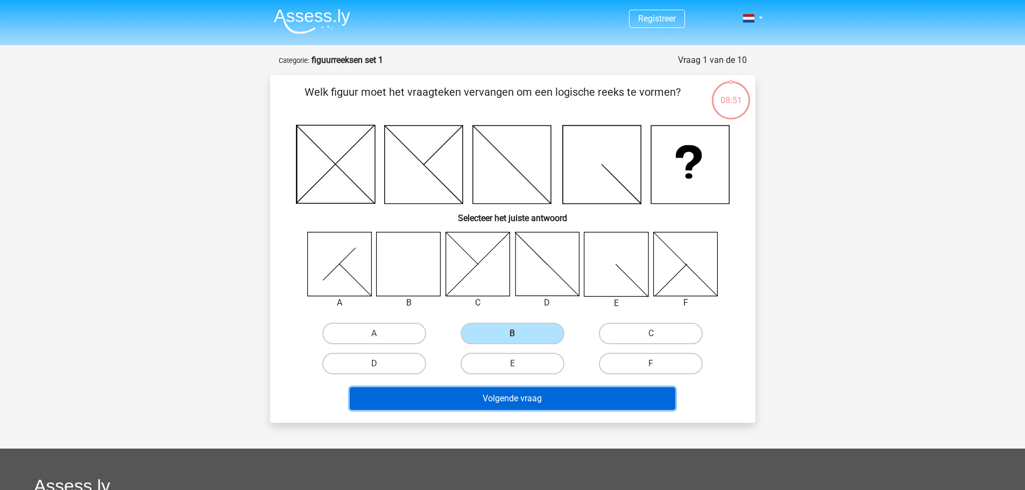
click at [521, 394] on button "Volgende vraag" at bounding box center [513, 398] width 326 height 23
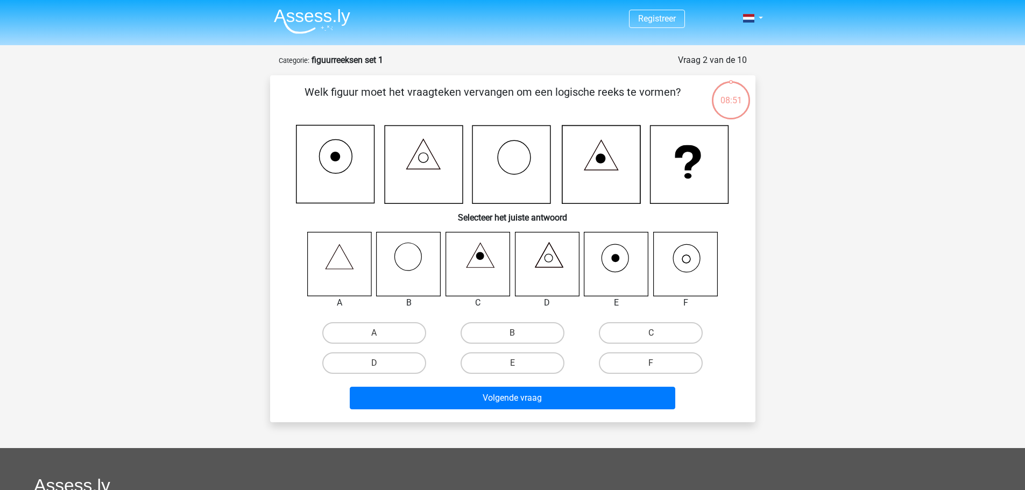
scroll to position [54, 0]
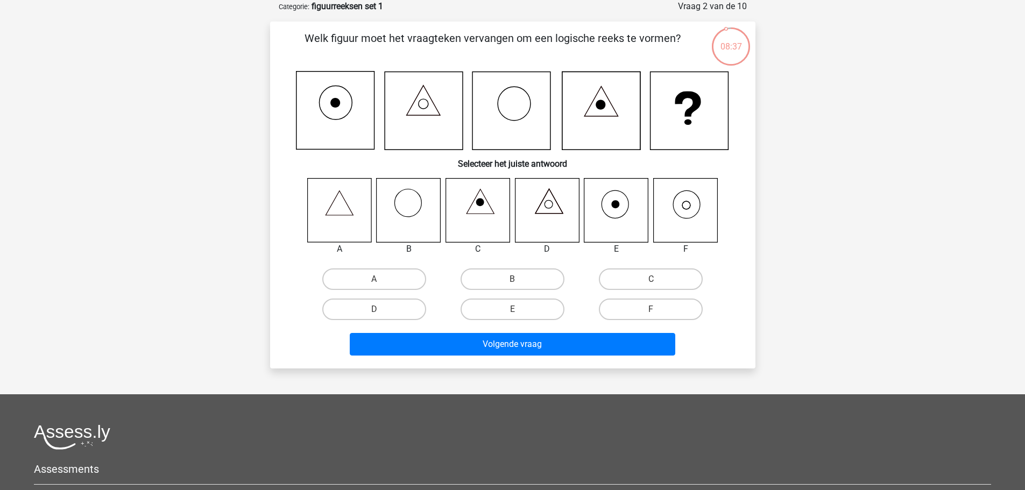
click at [686, 207] on icon at bounding box center [685, 210] width 64 height 64
click at [646, 309] on label "F" at bounding box center [651, 310] width 104 height 22
click at [651, 309] on input "F" at bounding box center [654, 312] width 7 height 7
radio input "true"
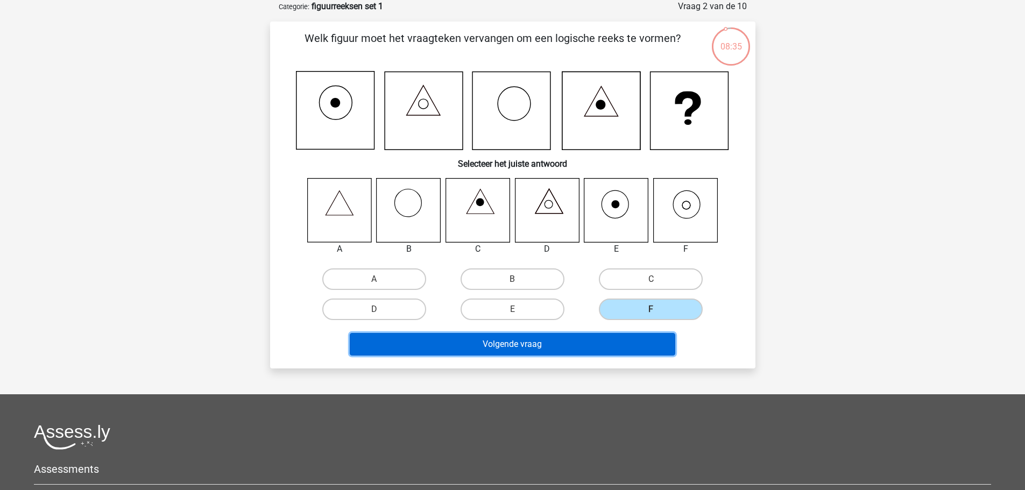
click at [566, 344] on button "Volgende vraag" at bounding box center [513, 344] width 326 height 23
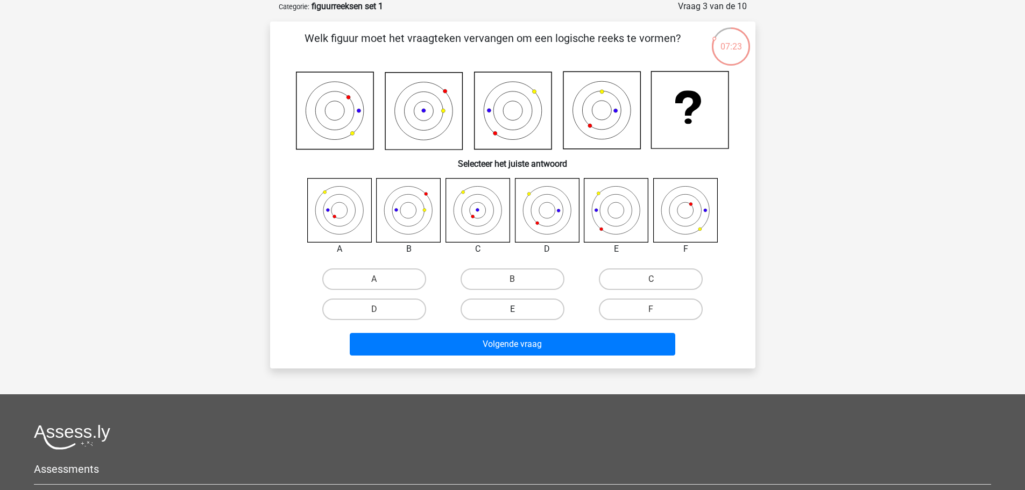
click at [519, 307] on label "E" at bounding box center [513, 310] width 104 height 22
click at [519, 309] on input "E" at bounding box center [515, 312] width 7 height 7
radio input "true"
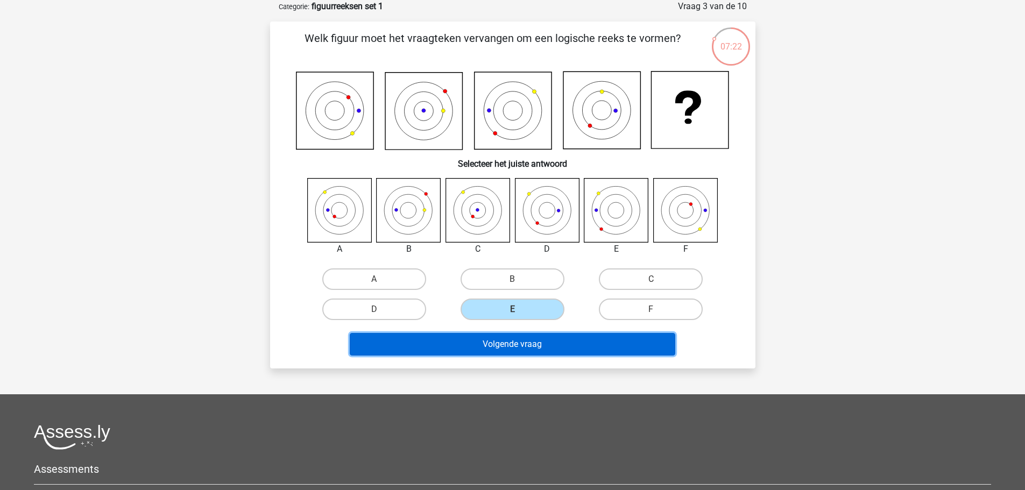
click at [487, 345] on button "Volgende vraag" at bounding box center [513, 344] width 326 height 23
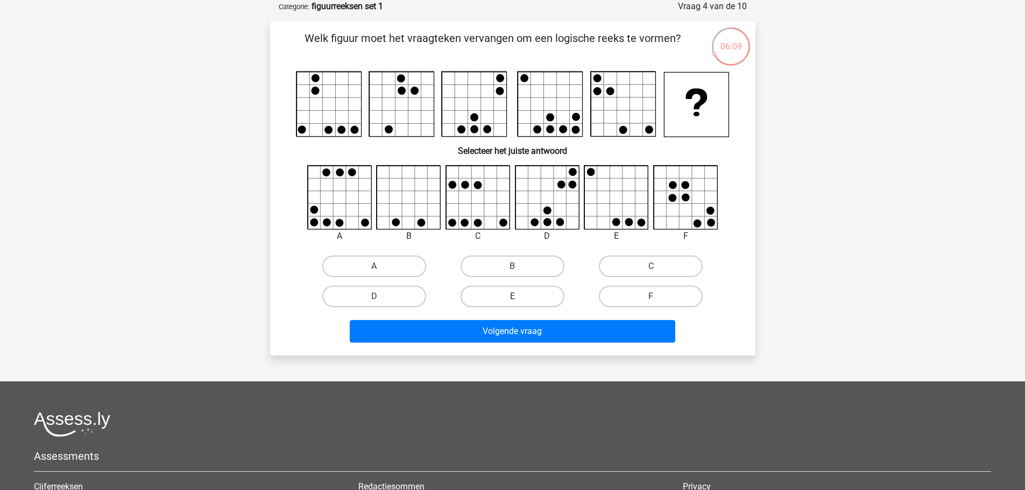
click at [525, 298] on label "E" at bounding box center [513, 297] width 104 height 22
click at [519, 298] on input "E" at bounding box center [515, 299] width 7 height 7
radio input "true"
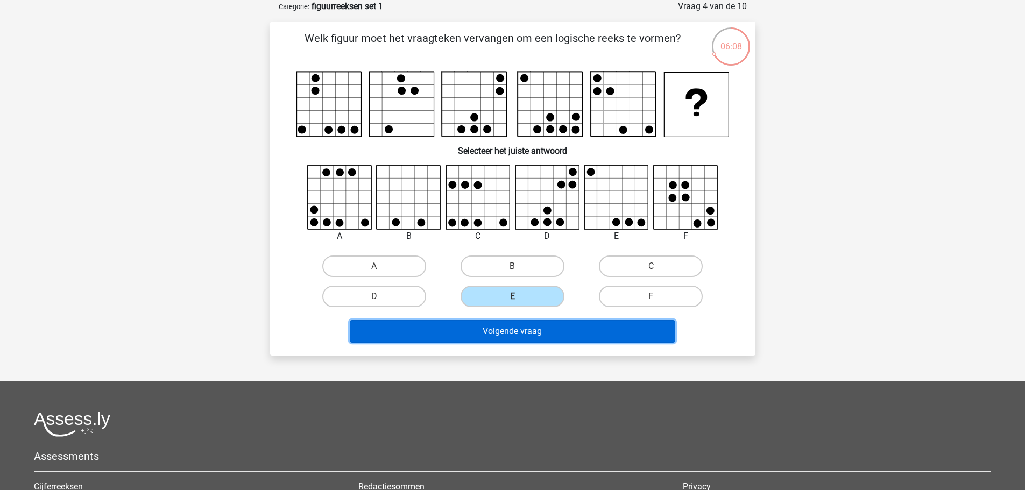
click at [507, 334] on button "Volgende vraag" at bounding box center [513, 331] width 326 height 23
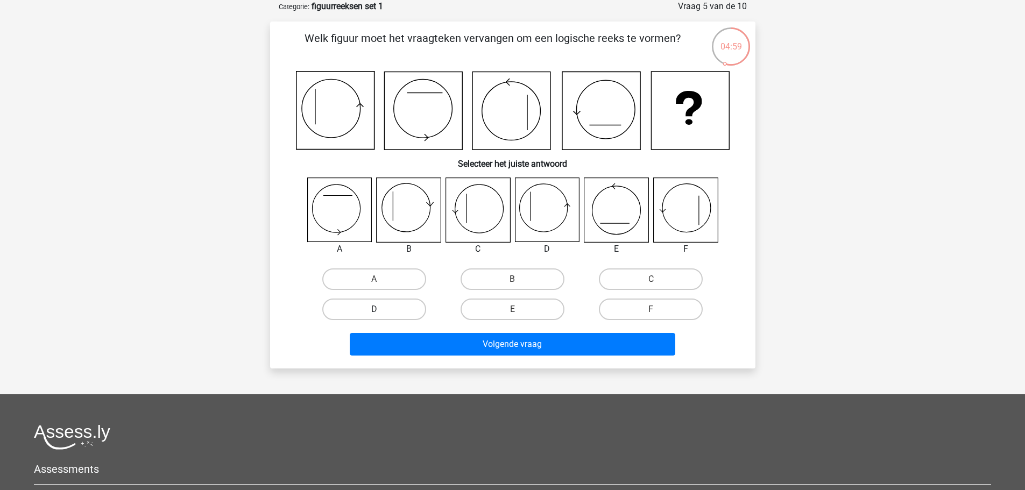
click at [365, 308] on label "D" at bounding box center [374, 310] width 104 height 22
click at [374, 309] on input "D" at bounding box center [377, 312] width 7 height 7
radio input "true"
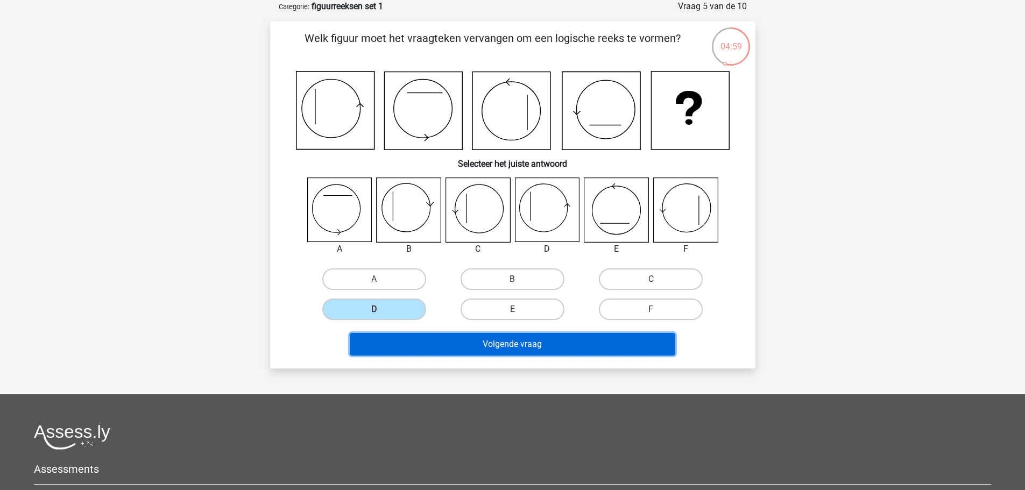
click at [500, 340] on button "Volgende vraag" at bounding box center [513, 344] width 326 height 23
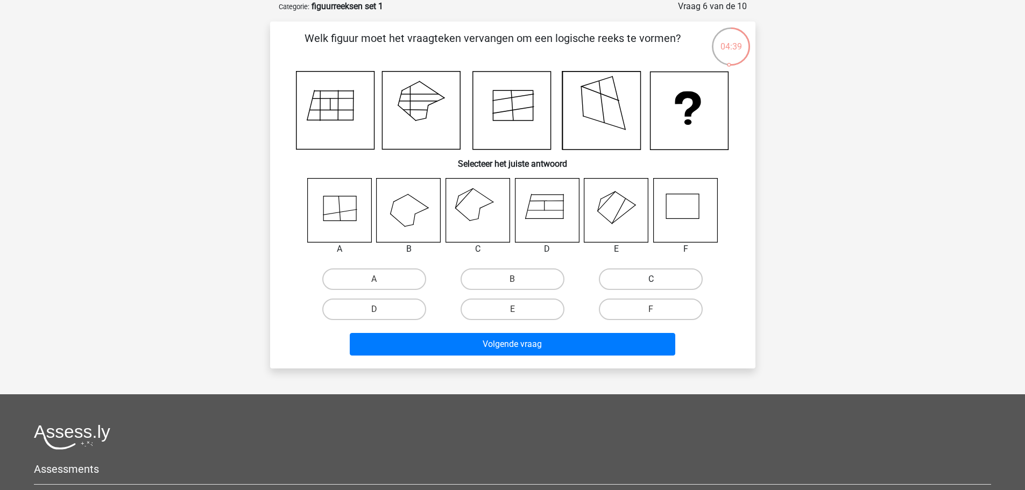
click at [639, 281] on label "C" at bounding box center [651, 280] width 104 height 22
click at [651, 281] on input "C" at bounding box center [654, 282] width 7 height 7
radio input "true"
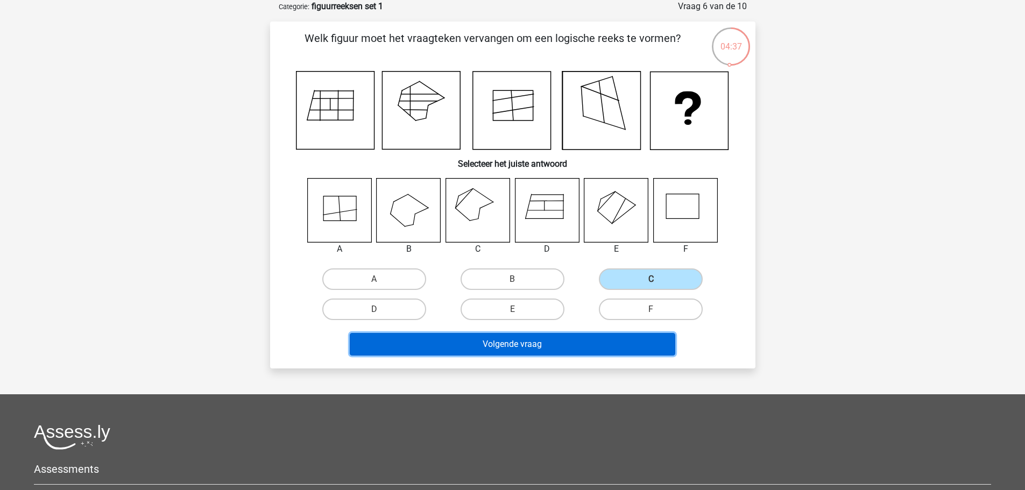
click at [522, 343] on button "Volgende vraag" at bounding box center [513, 344] width 326 height 23
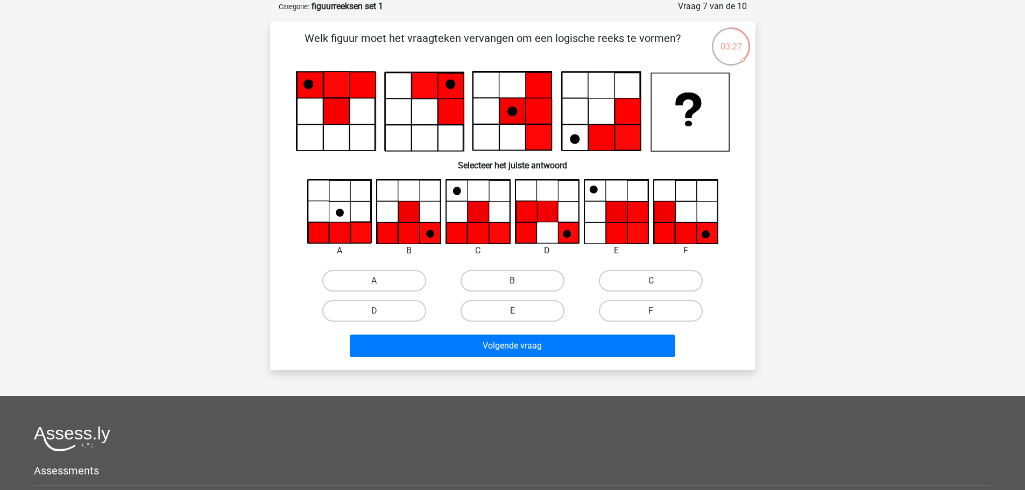
click at [663, 279] on label "C" at bounding box center [651, 281] width 104 height 22
click at [658, 281] on input "C" at bounding box center [654, 284] width 7 height 7
radio input "true"
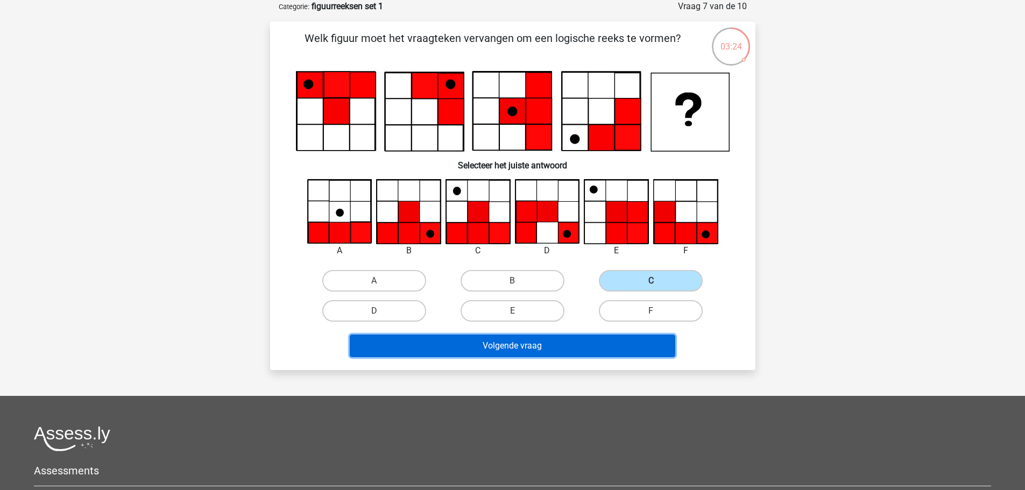
click at [521, 348] on button "Volgende vraag" at bounding box center [513, 346] width 326 height 23
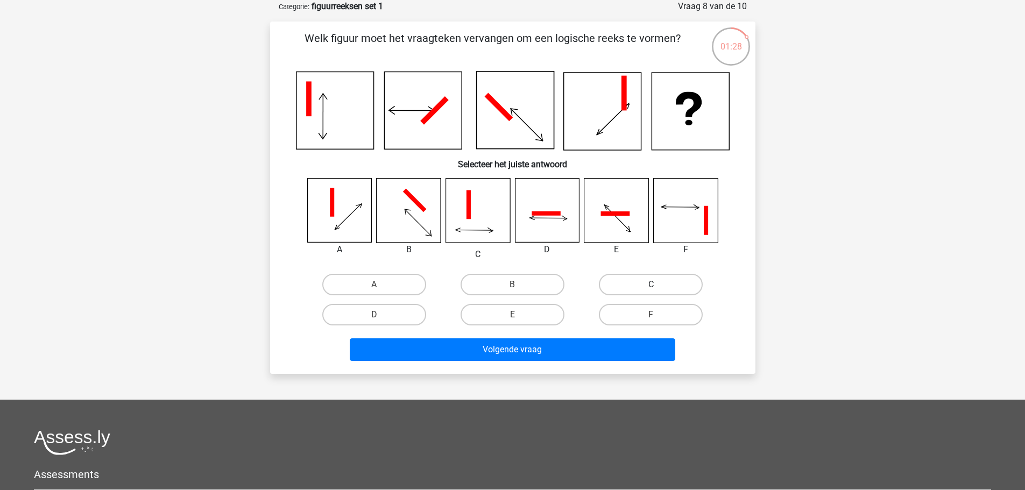
click at [661, 278] on label "C" at bounding box center [651, 285] width 104 height 22
click at [658, 285] on input "C" at bounding box center [654, 288] width 7 height 7
radio input "true"
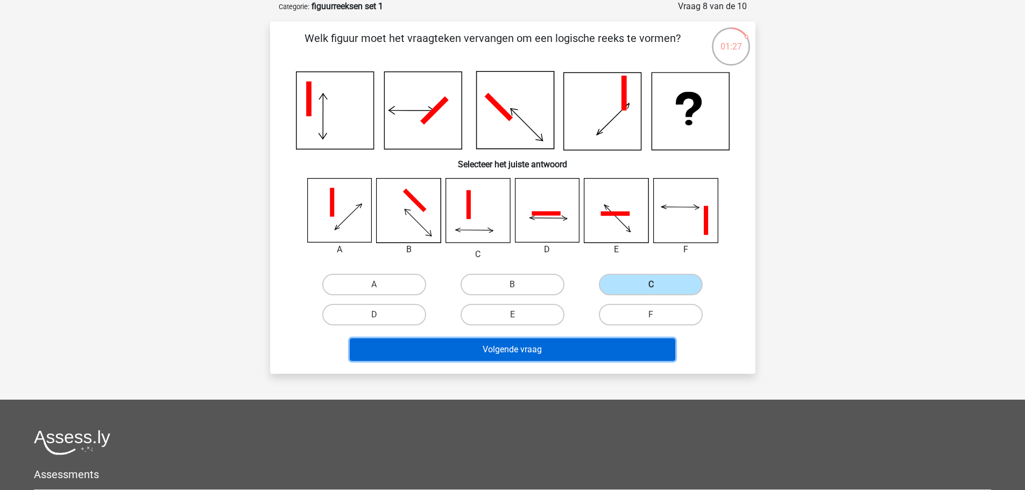
click at [522, 347] on button "Volgende vraag" at bounding box center [513, 349] width 326 height 23
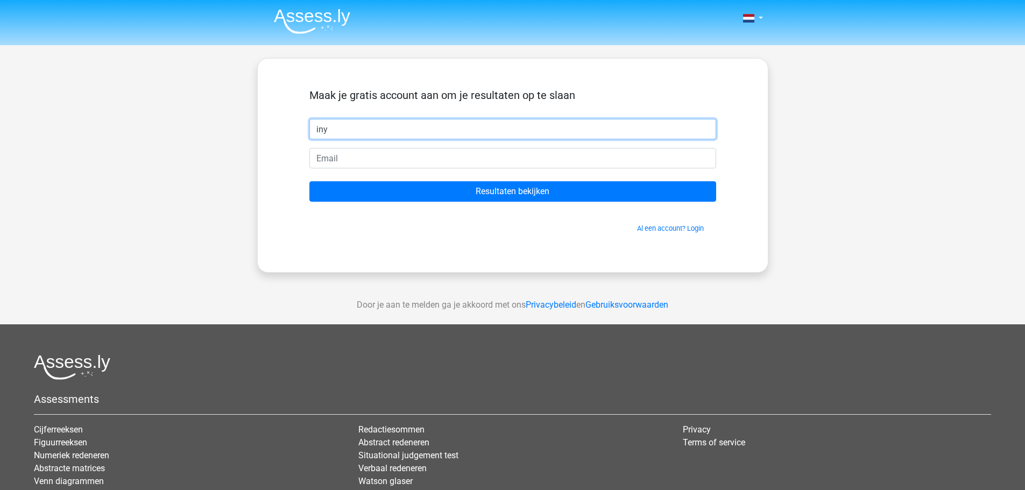
type input "iny"
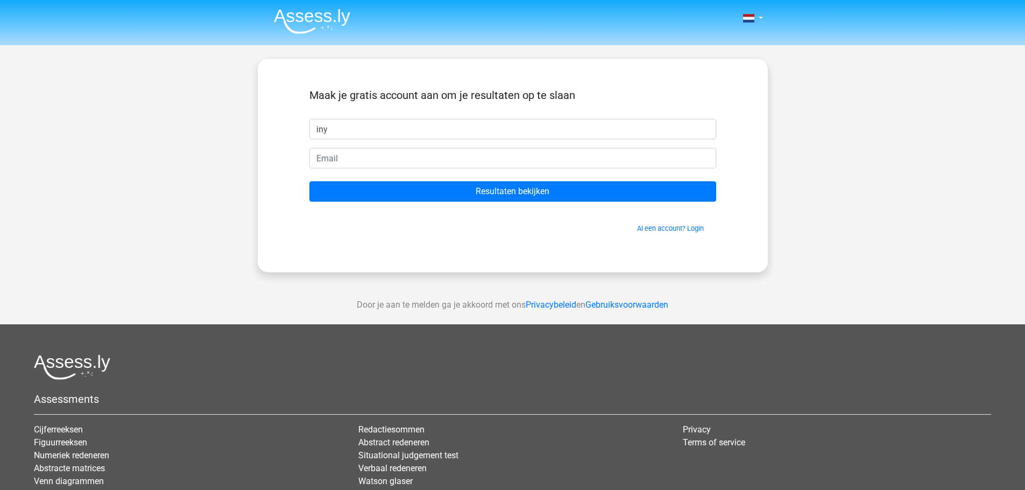
click at [681, 223] on div "Al een account? Login" at bounding box center [512, 221] width 407 height 23
click at [680, 226] on link "Al een account? Login" at bounding box center [670, 228] width 67 height 8
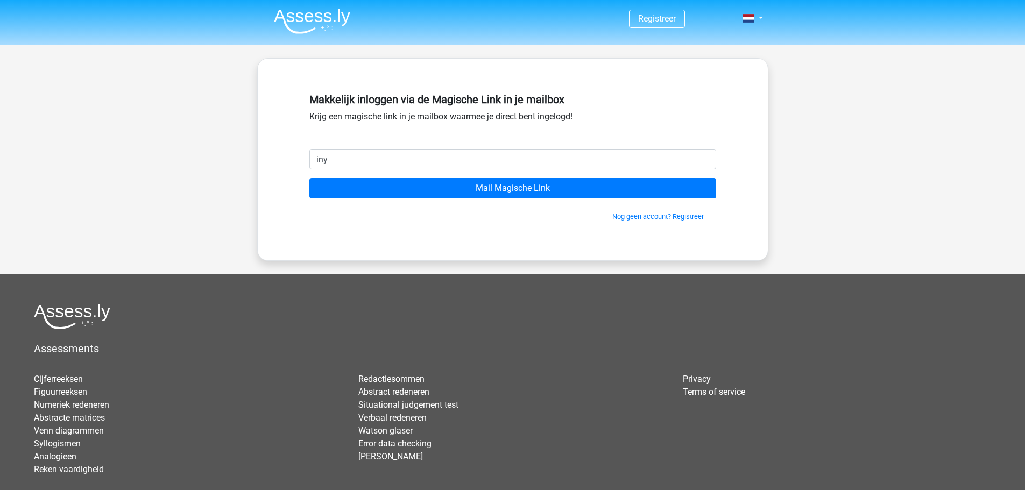
type input "[EMAIL_ADDRESS][DOMAIN_NAME]"
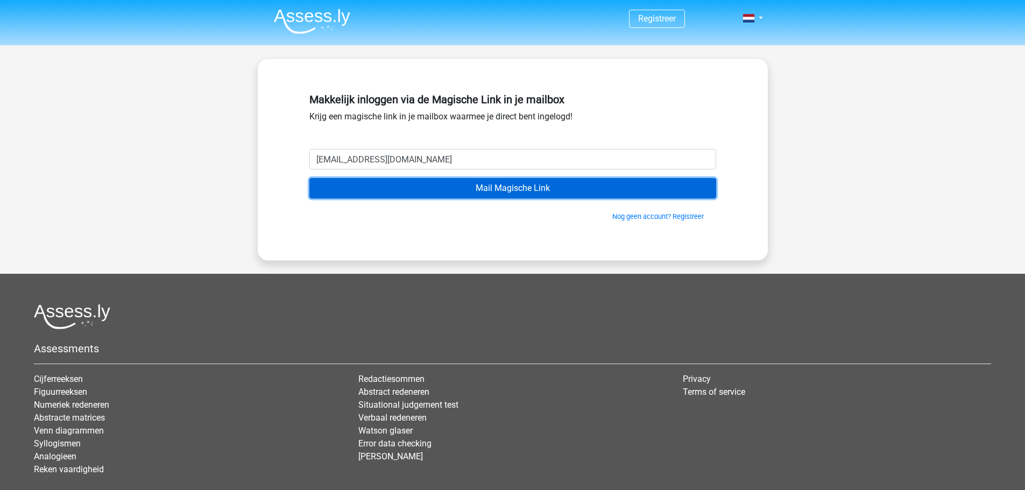
click at [482, 184] on input "Mail Magische Link" at bounding box center [512, 188] width 407 height 20
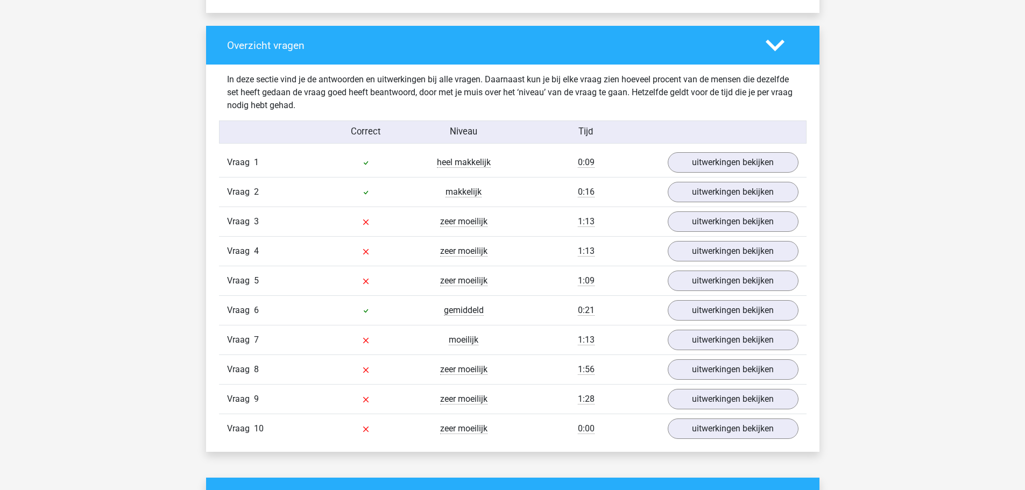
scroll to position [818, 0]
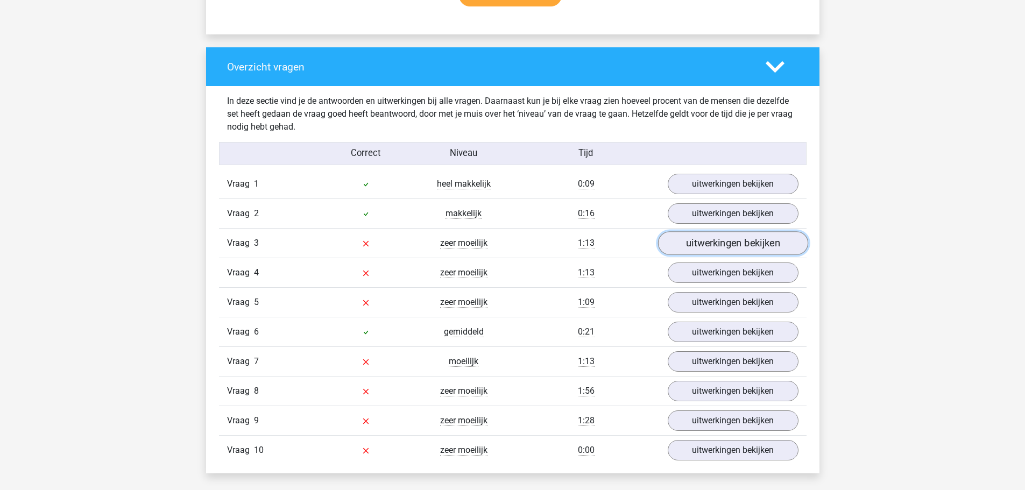
click at [713, 242] on link "uitwerkingen bekijken" at bounding box center [733, 244] width 150 height 24
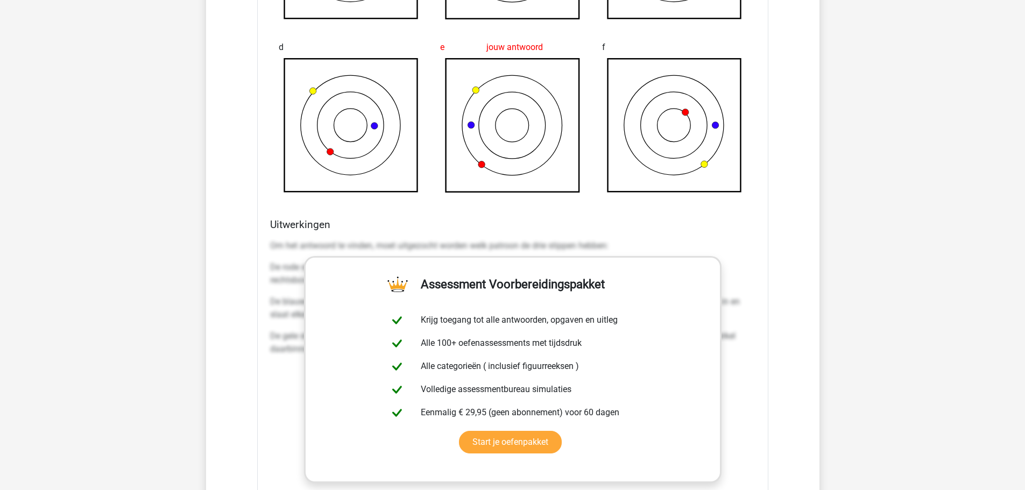
scroll to position [1377, 0]
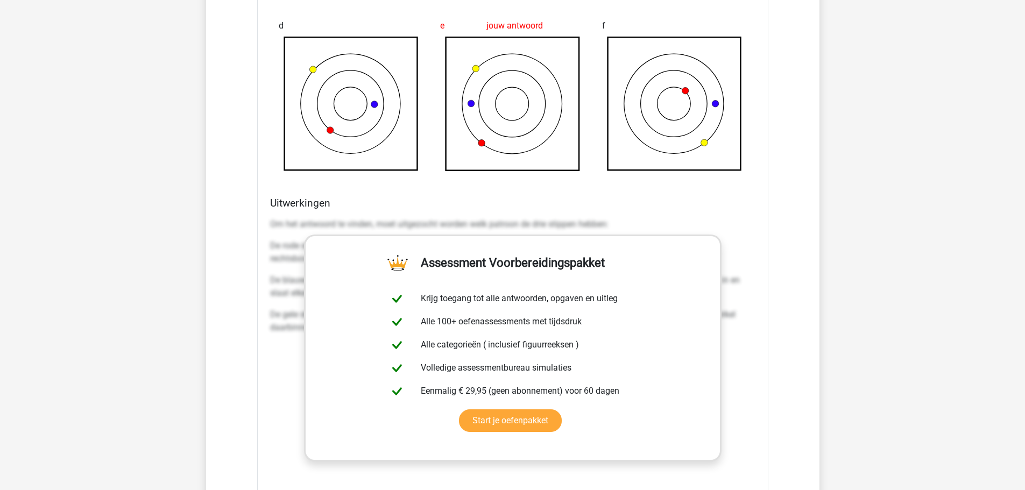
click at [737, 210] on div "Uitwerkingen Om het antwoord te vinden, moet uitgezocht worden welk patroon de …" at bounding box center [513, 367] width 494 height 340
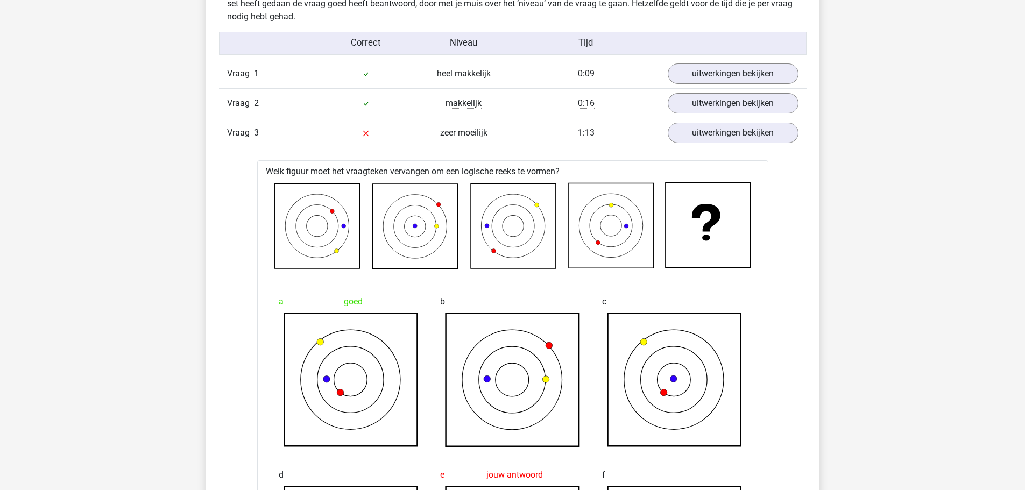
scroll to position [925, 0]
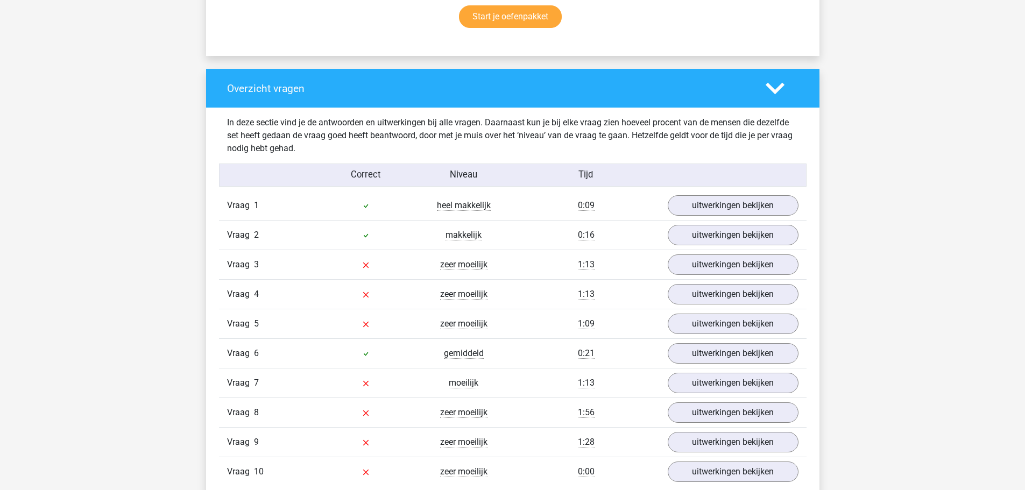
scroll to position [818, 0]
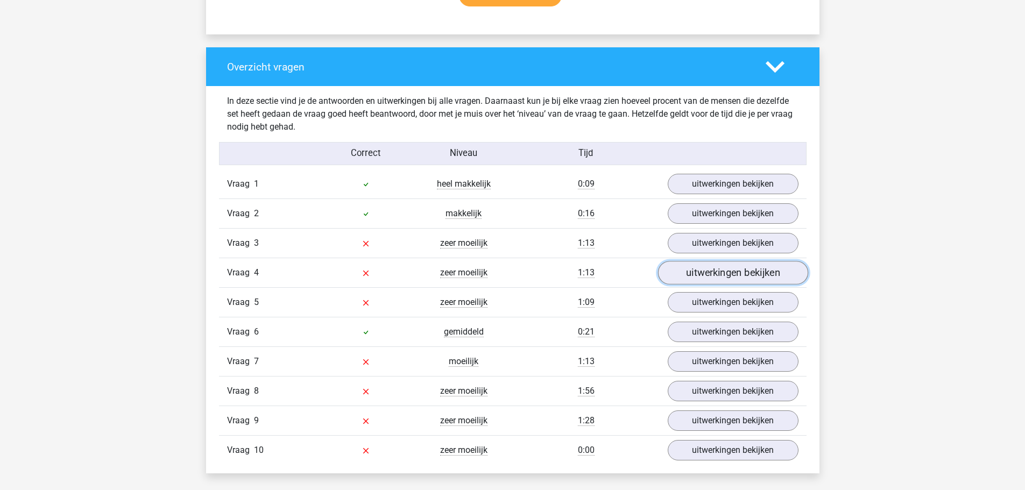
click at [745, 273] on link "uitwerkingen bekijken" at bounding box center [733, 274] width 150 height 24
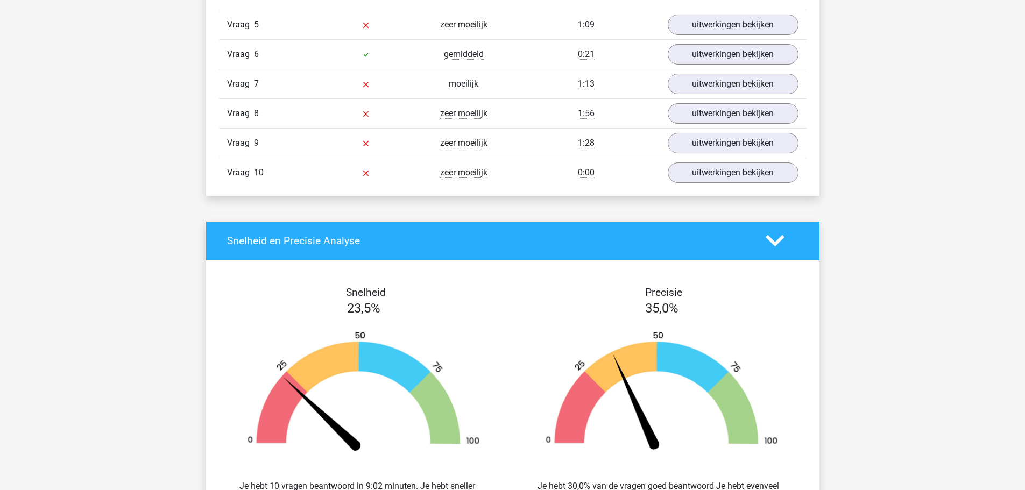
scroll to position [1606, 0]
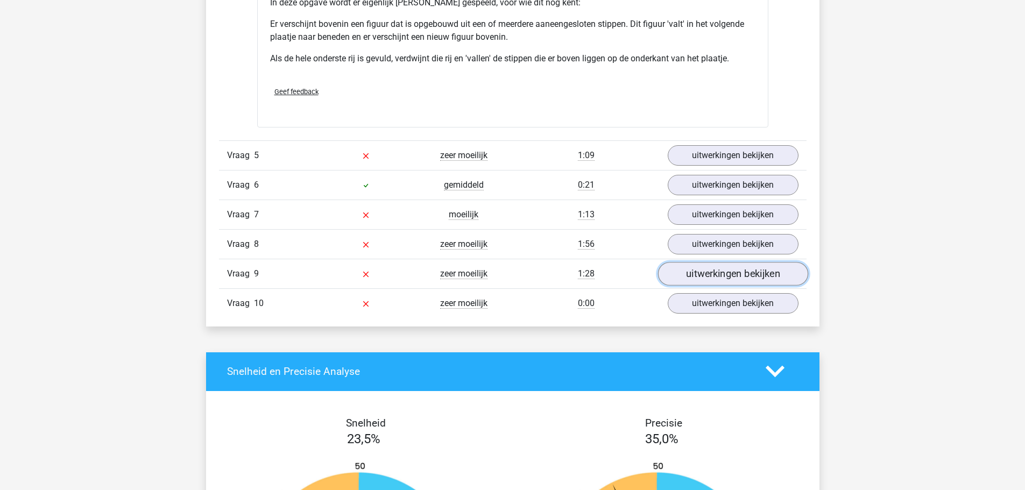
click at [721, 275] on link "uitwerkingen bekijken" at bounding box center [733, 274] width 150 height 24
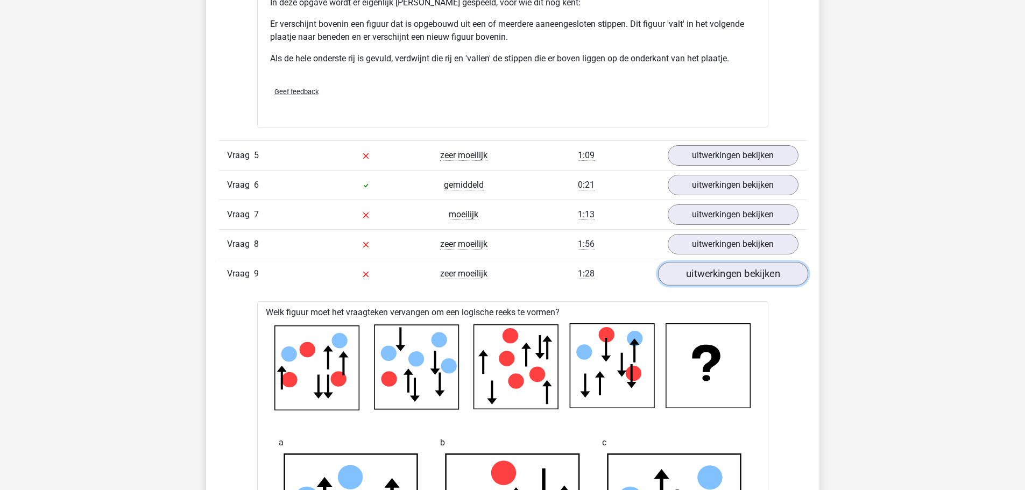
click at [721, 275] on link "uitwerkingen bekijken" at bounding box center [733, 274] width 150 height 24
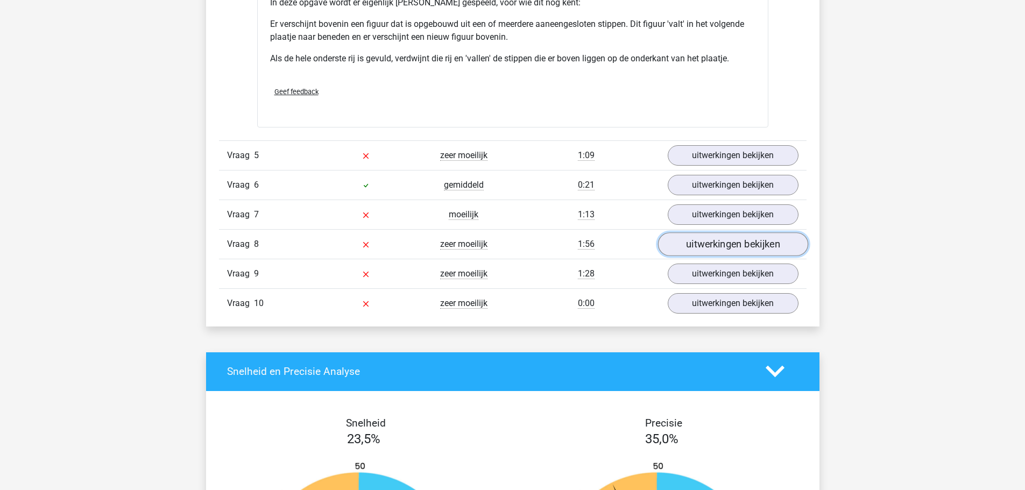
click at [721, 244] on link "uitwerkingen bekijken" at bounding box center [733, 244] width 150 height 24
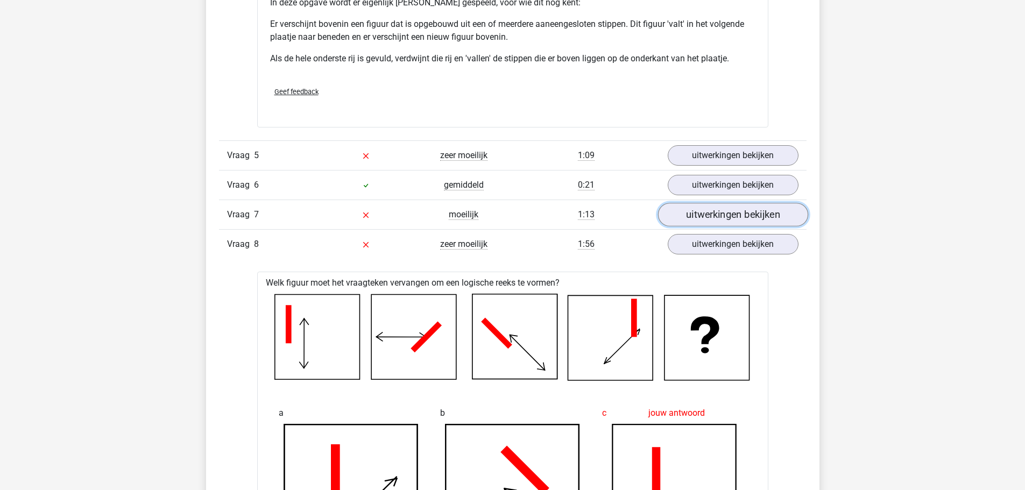
click at [715, 213] on link "uitwerkingen bekijken" at bounding box center [733, 215] width 150 height 24
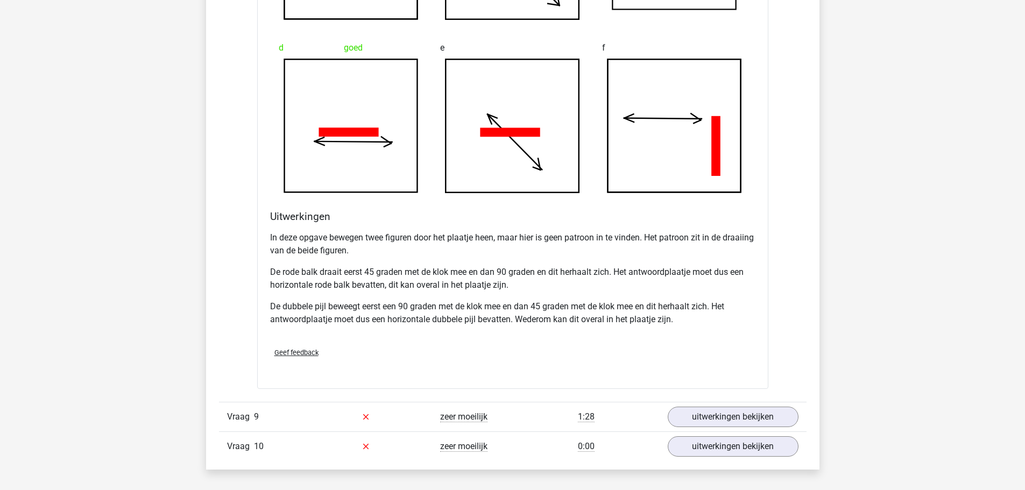
scroll to position [3079, 0]
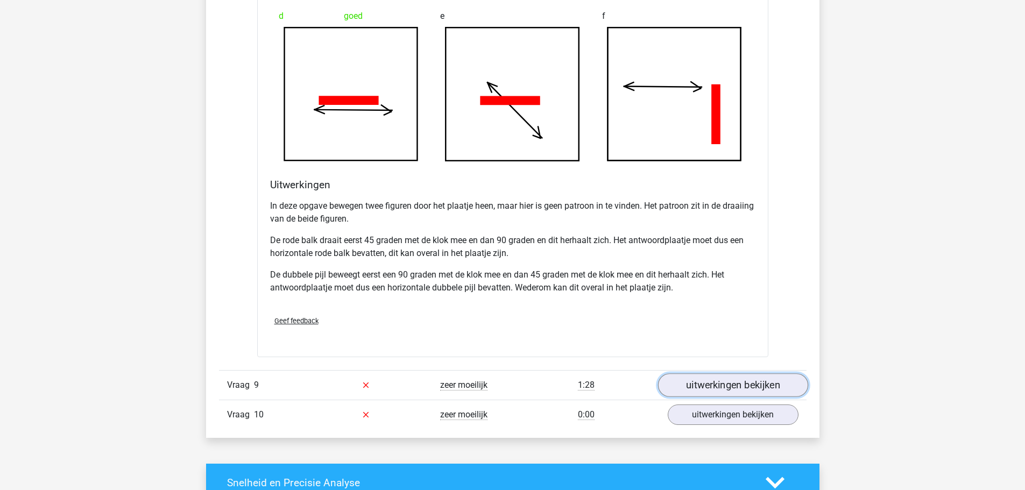
click at [755, 377] on link "uitwerkingen bekijken" at bounding box center [733, 385] width 150 height 24
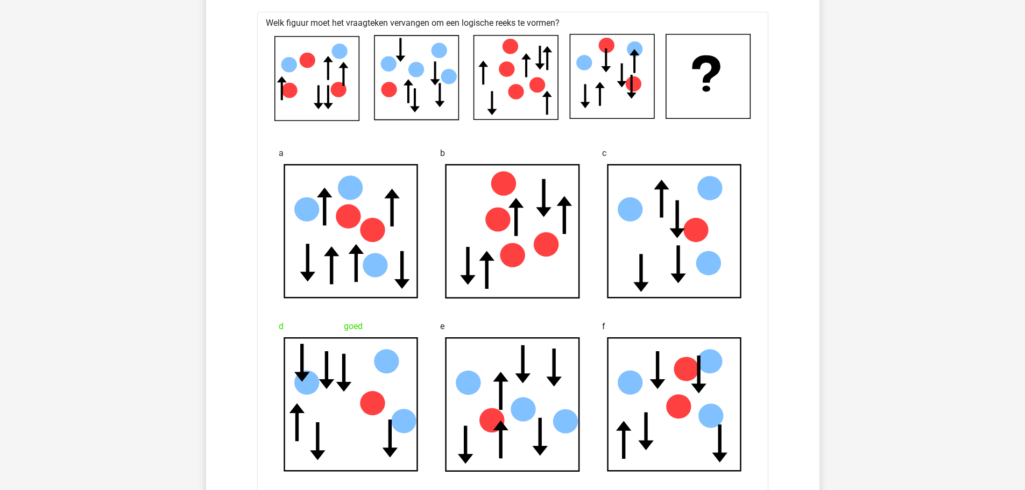
scroll to position [3486, 0]
